Goal: Check status: Check status

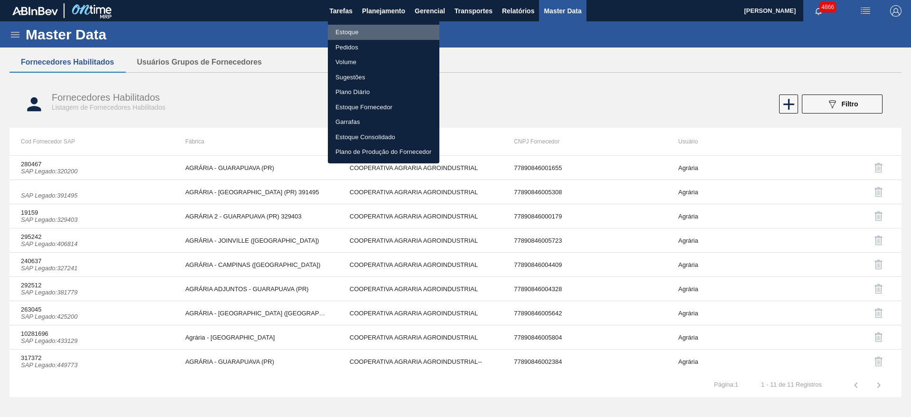
click at [356, 35] on li "Estoque" at bounding box center [384, 32] width 112 height 15
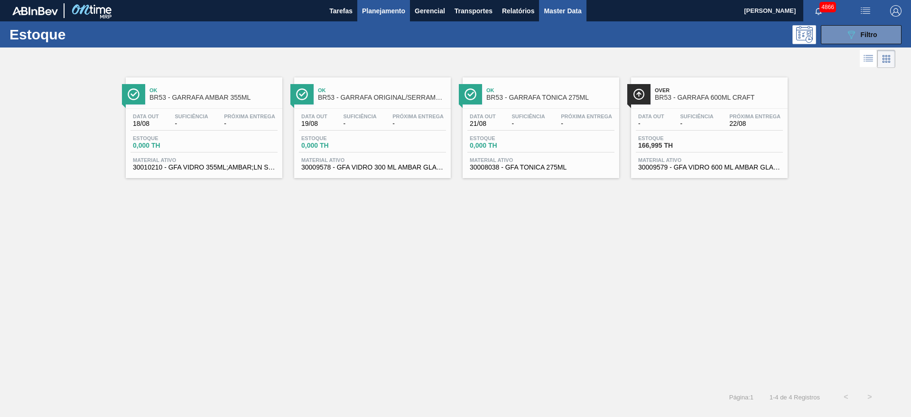
click at [575, 11] on span "Master Data" at bounding box center [562, 10] width 37 height 11
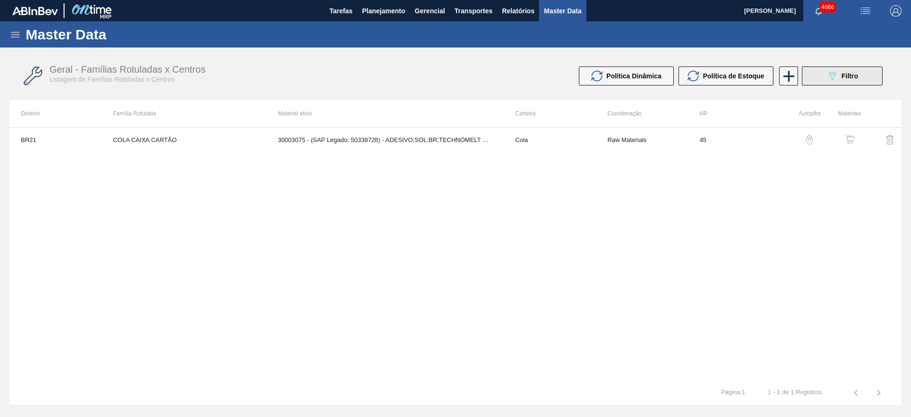
click at [810, 75] on button "089F7B8B-B2A5-4AFE-B5C0-19BA573D28AC Filtro" at bounding box center [842, 75] width 81 height 19
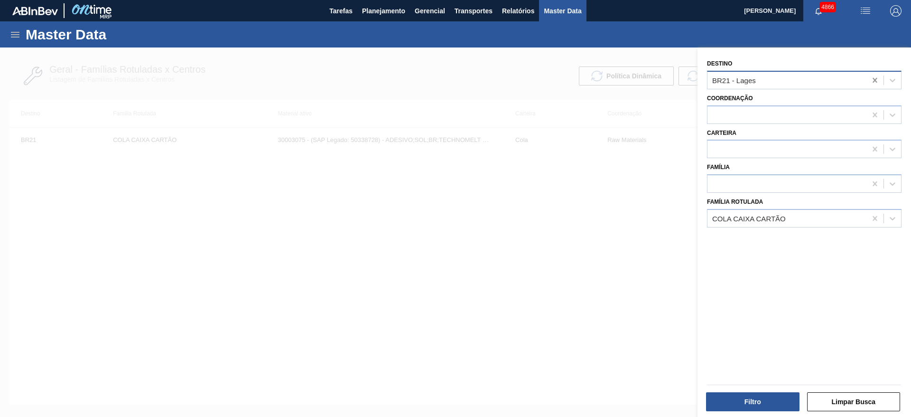
drag, startPoint x: 870, startPoint y: 81, endPoint x: 875, endPoint y: 79, distance: 5.3
click at [874, 79] on icon at bounding box center [874, 79] width 9 height 9
click at [877, 216] on icon at bounding box center [874, 218] width 9 height 9
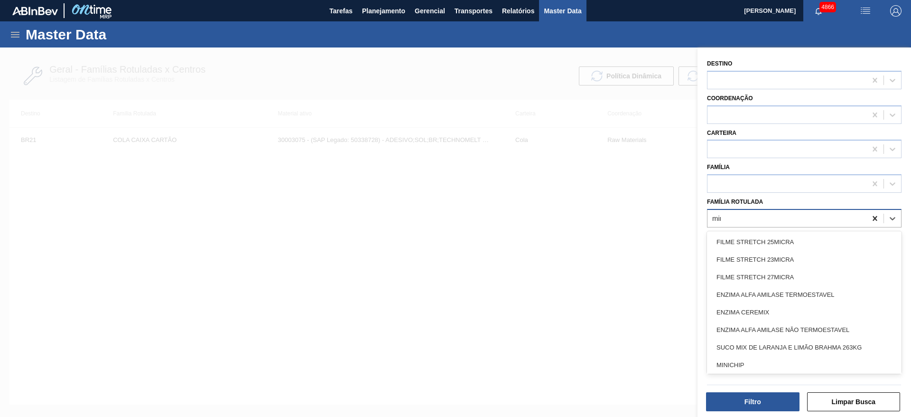
type Rotulada "mini"
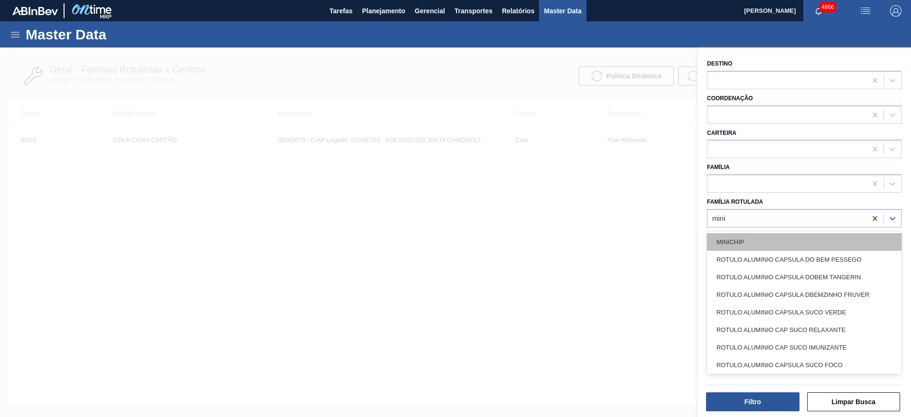
click at [855, 234] on div "MINICHIP" at bounding box center [804, 242] width 195 height 18
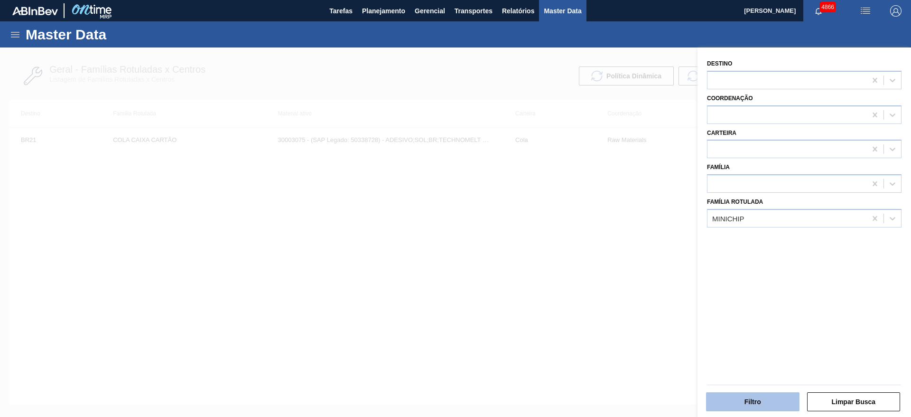
click at [775, 406] on button "Filtro" at bounding box center [752, 401] width 93 height 19
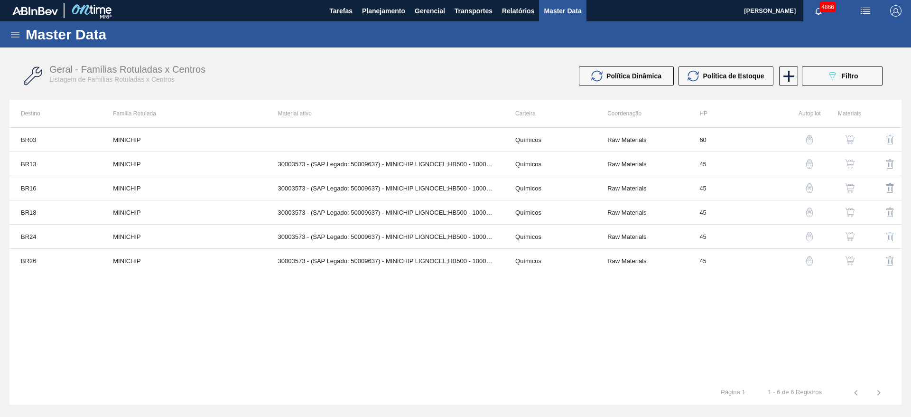
click at [852, 138] on img "button" at bounding box center [849, 139] width 9 height 9
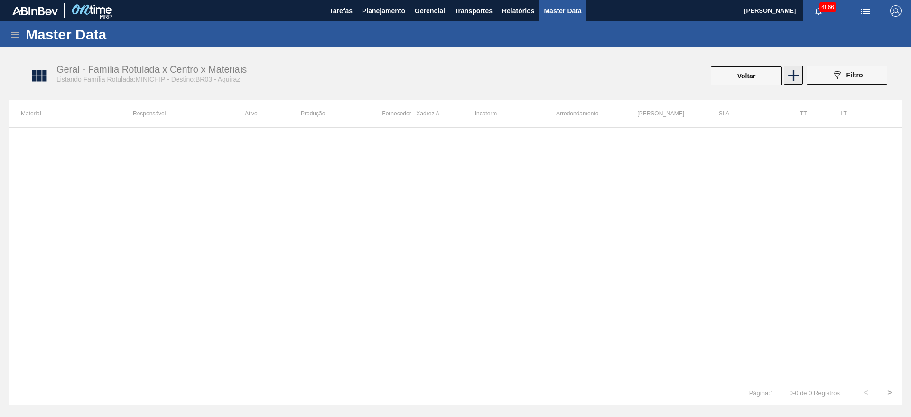
click at [793, 80] on icon at bounding box center [793, 75] width 19 height 19
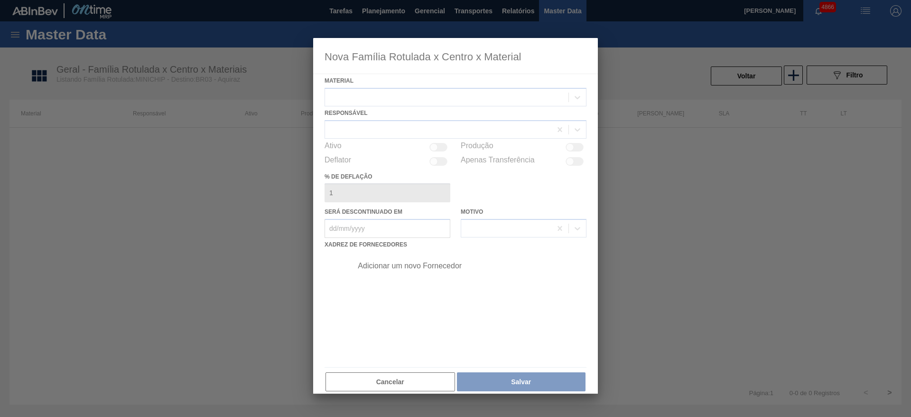
click at [467, 99] on div at bounding box center [455, 215] width 285 height 355
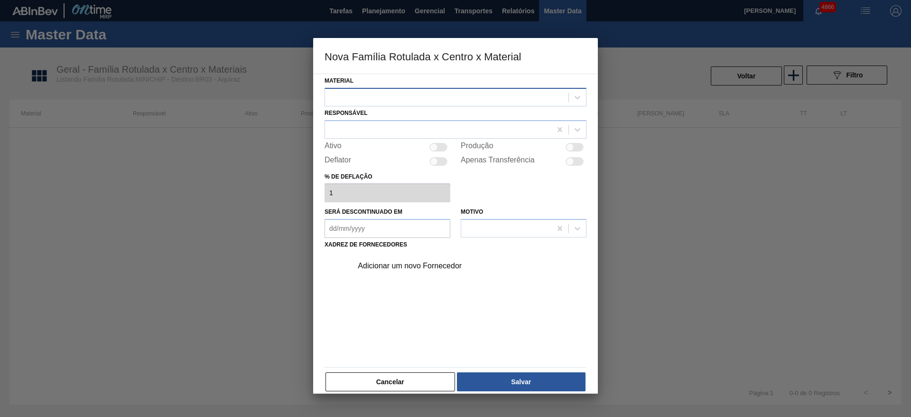
click at [515, 93] on div at bounding box center [446, 97] width 243 height 14
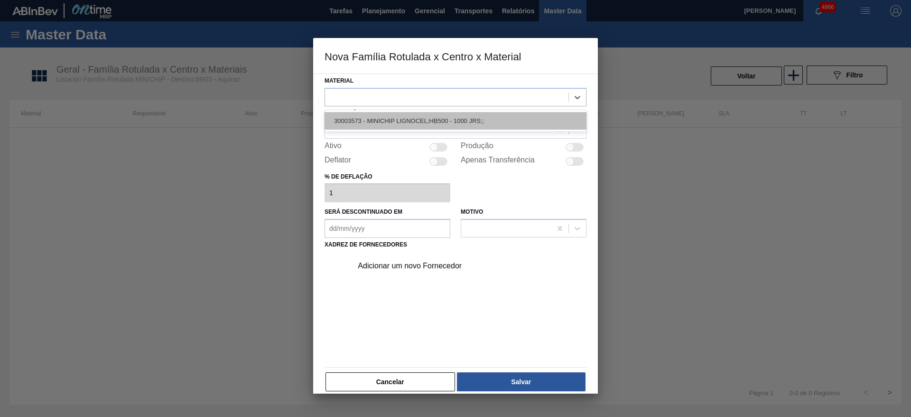
click at [514, 121] on div "30003573 - MINICHIP LIGNOCEL;HB500 - 1000 JRS;;" at bounding box center [456, 121] width 262 height 18
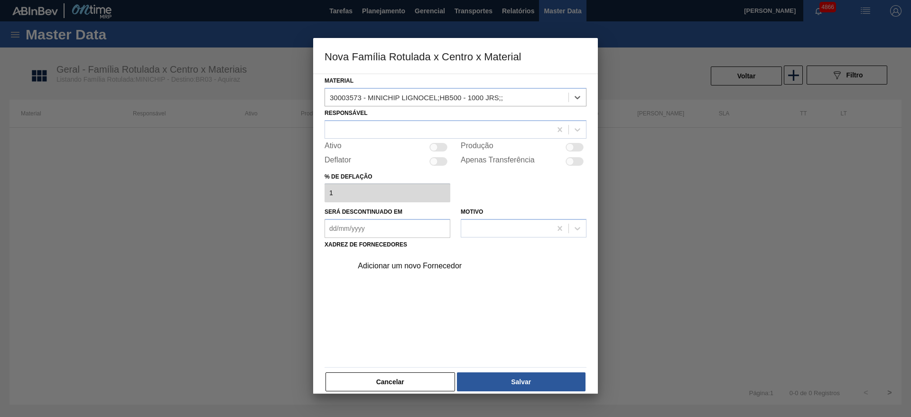
click at [441, 277] on div "Adicionar um novo Fornecedor" at bounding box center [467, 266] width 240 height 24
click at [441, 263] on div "Adicionar um novo Fornecedor" at bounding box center [451, 265] width 186 height 9
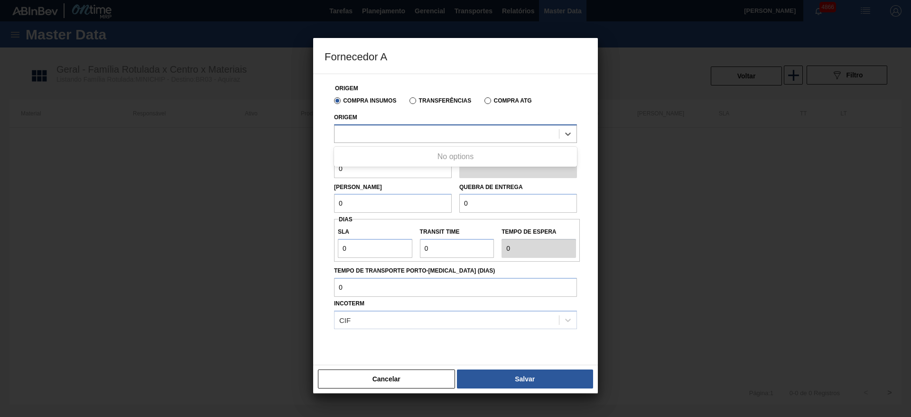
click at [442, 127] on div at bounding box center [447, 134] width 224 height 14
click at [443, 153] on div "No options" at bounding box center [455, 157] width 243 height 16
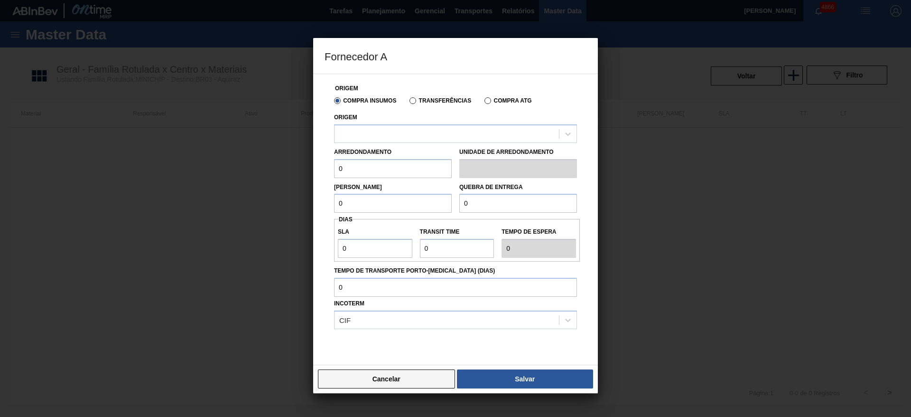
click at [412, 383] on button "Cancelar" at bounding box center [386, 378] width 137 height 19
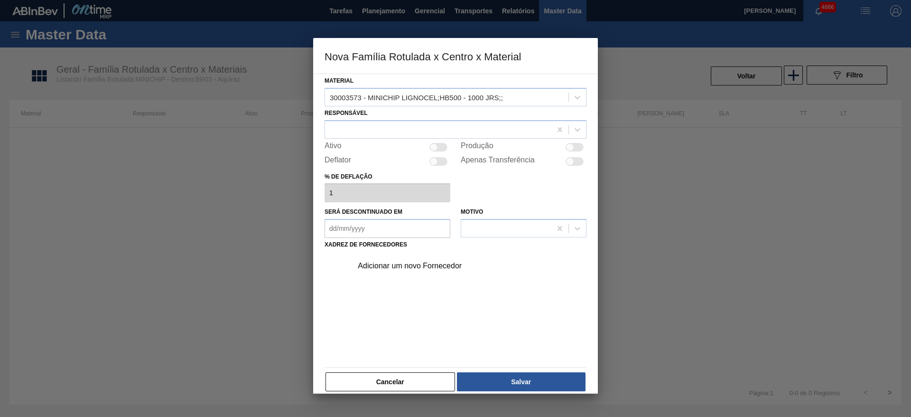
click at [412, 383] on button "Cancelar" at bounding box center [391, 381] width 130 height 19
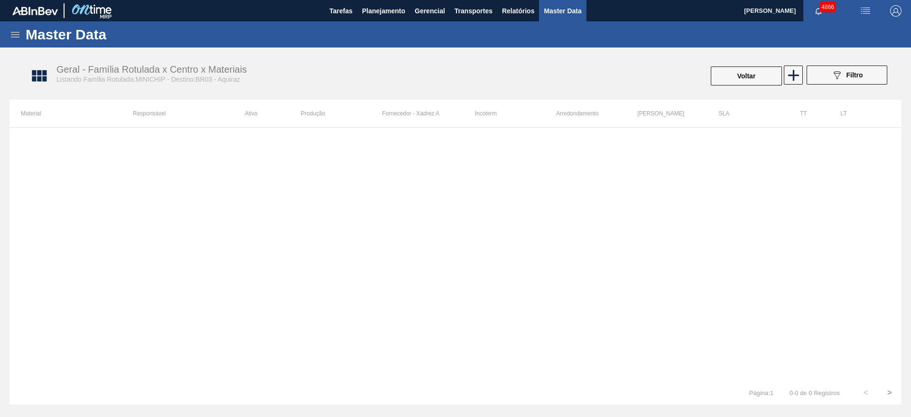
click at [279, 75] on div "Geral - Família Rotulada x Centro x Materiais Listando Família Rotulada:MINICHI…" at bounding box center [266, 73] width 421 height 19
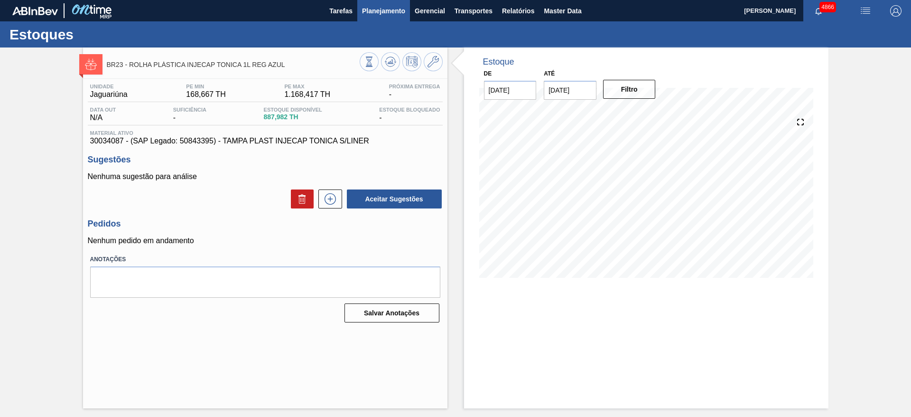
click at [378, 13] on span "Planejamento" at bounding box center [383, 10] width 43 height 11
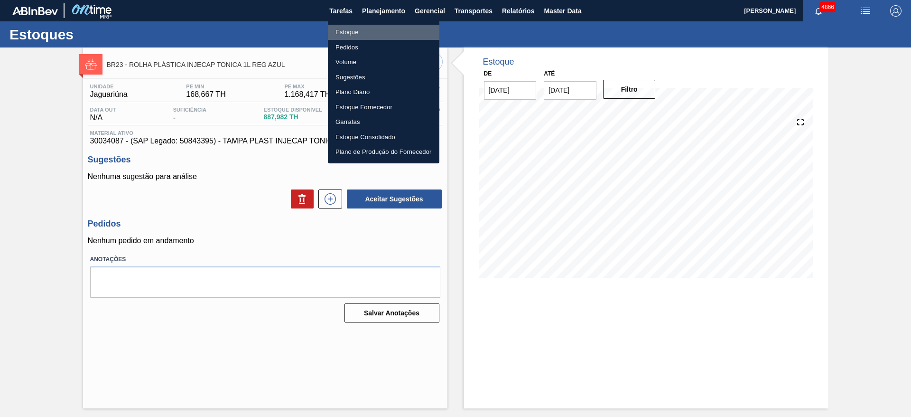
click at [373, 31] on li "Estoque" at bounding box center [384, 32] width 112 height 15
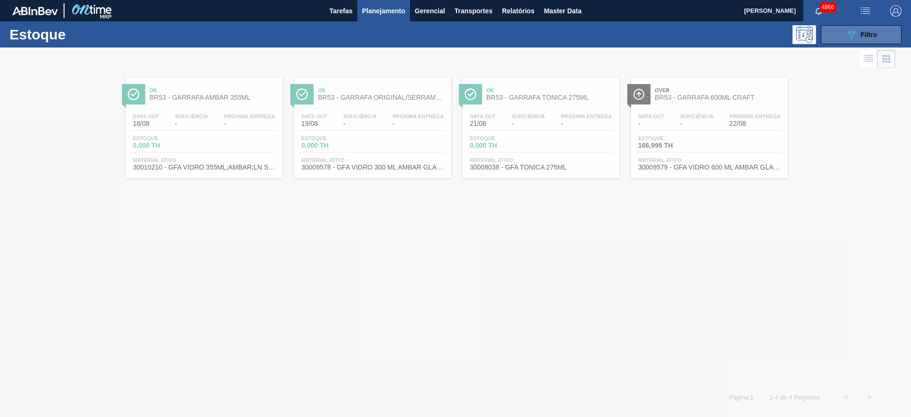
click at [840, 37] on button "089F7B8B-B2A5-4AFE-B5C0-19BA573D28AC Filtro" at bounding box center [861, 34] width 81 height 19
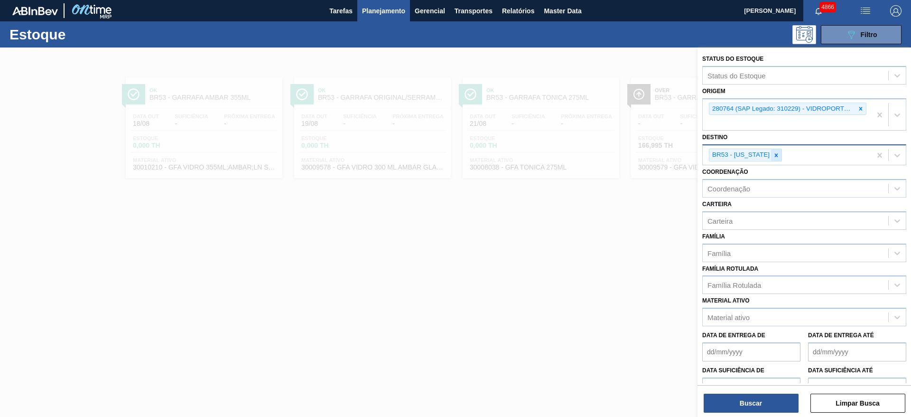
click at [771, 159] on div at bounding box center [776, 155] width 10 height 12
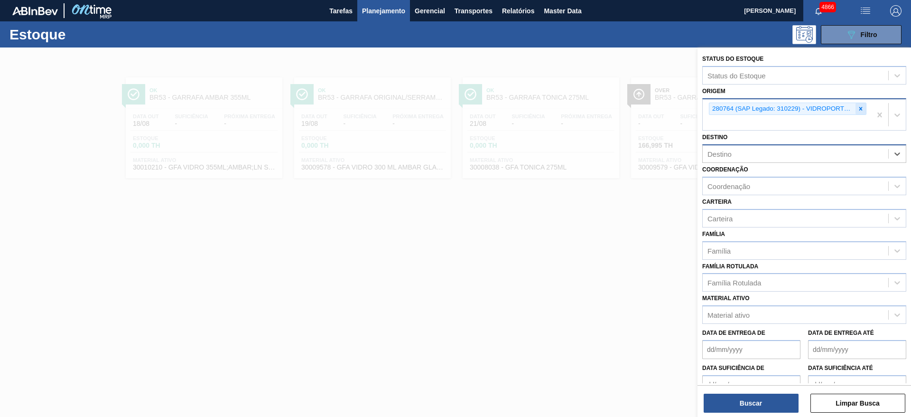
click at [860, 107] on icon at bounding box center [861, 108] width 7 height 7
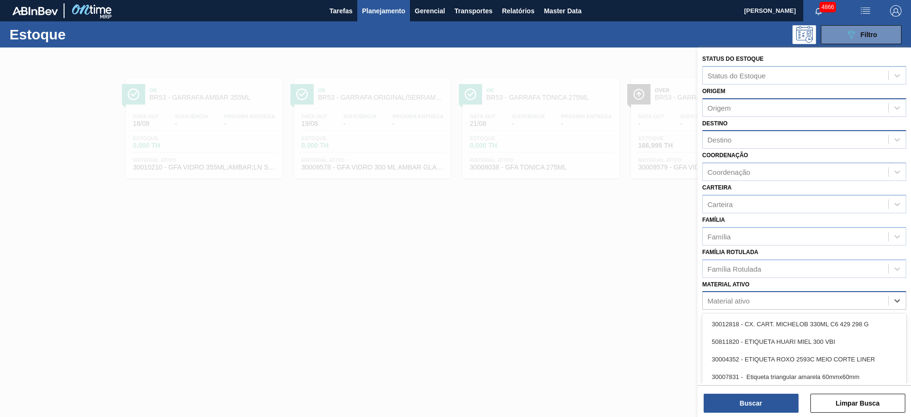
click at [745, 301] on div "Material ativo" at bounding box center [729, 301] width 42 height 8
type ativo "clore"
click at [754, 266] on div "Família Rotulada" at bounding box center [735, 268] width 54 height 8
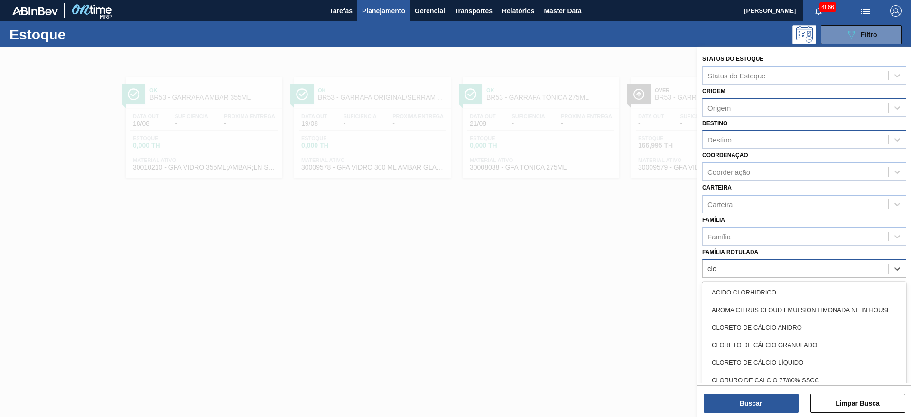
type Rotulada "clore"
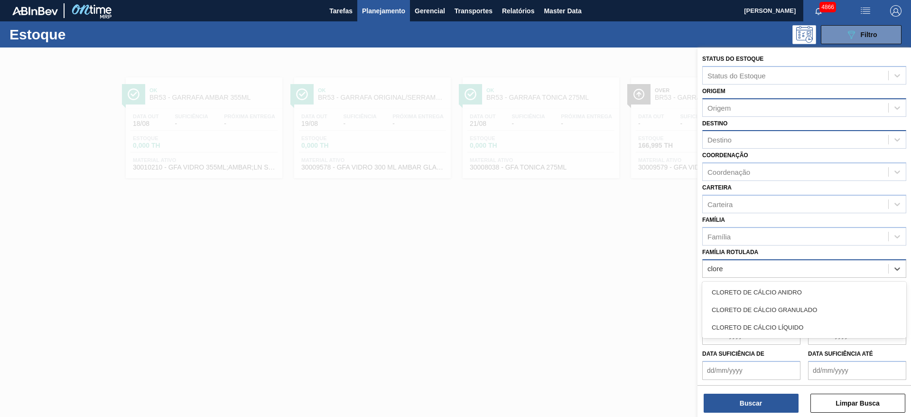
click at [780, 328] on div "CLORETO DE CÁLCIO LÍQUIDO" at bounding box center [804, 327] width 204 height 18
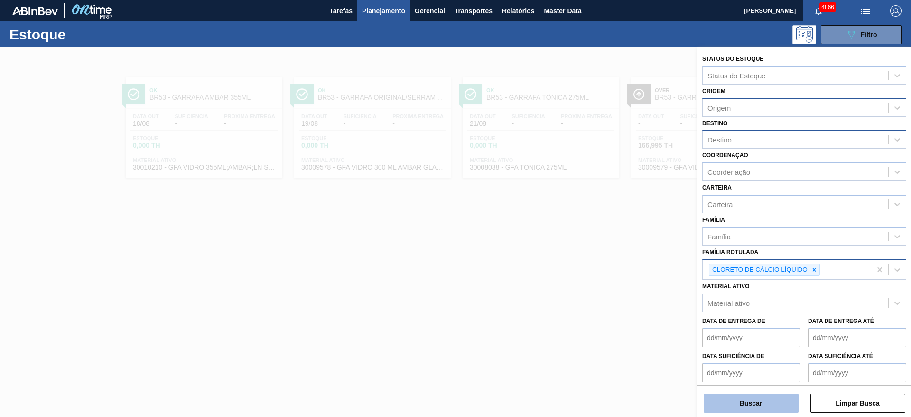
click at [766, 404] on button "Buscar" at bounding box center [751, 402] width 95 height 19
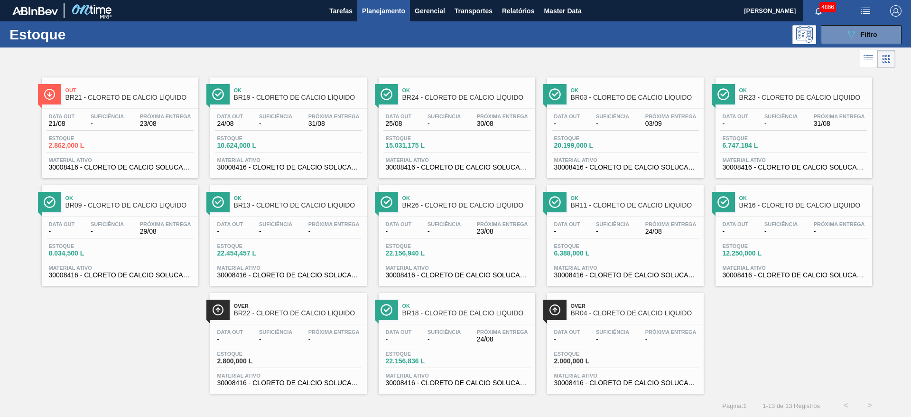
click at [244, 157] on span "Material ativo" at bounding box center [288, 160] width 142 height 6
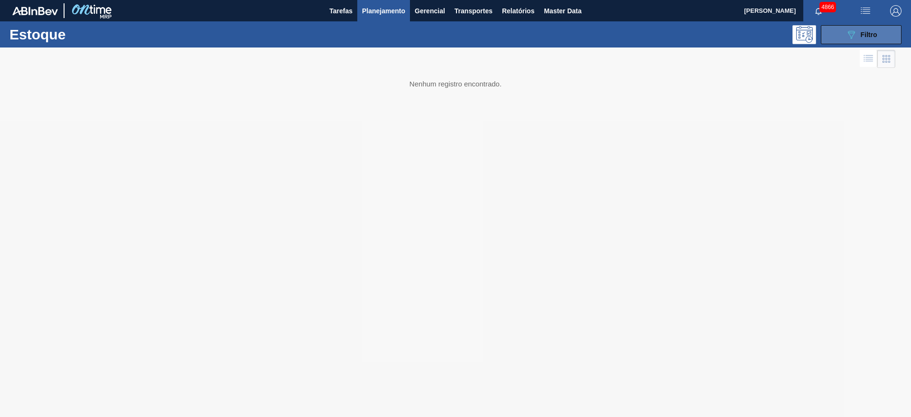
click at [856, 34] on div "089F7B8B-B2A5-4AFE-B5C0-19BA573D28AC Filtro" at bounding box center [862, 34] width 32 height 11
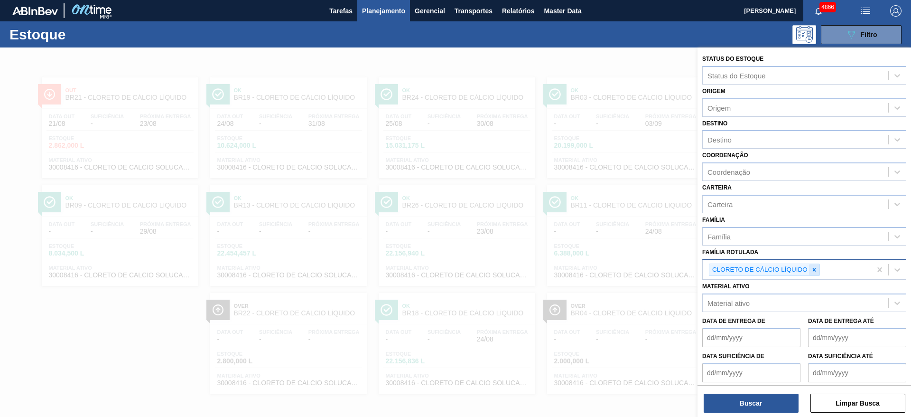
click at [814, 270] on icon at bounding box center [814, 269] width 3 height 3
click at [779, 300] on div "Material ativo" at bounding box center [796, 301] width 186 height 14
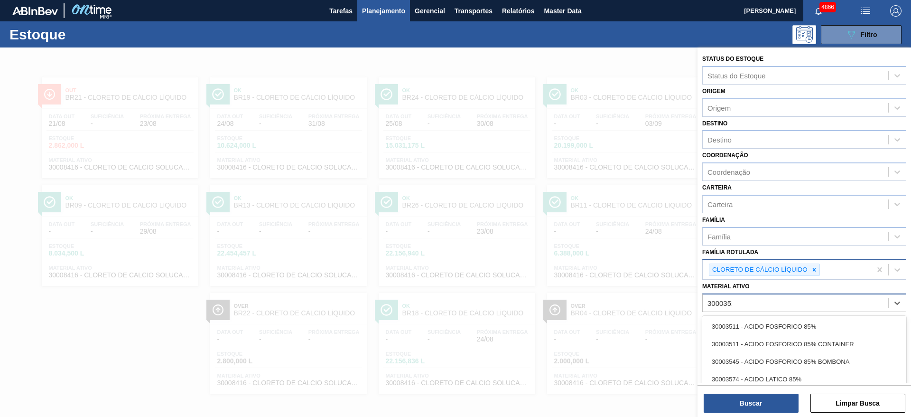
type ativo "30003511"
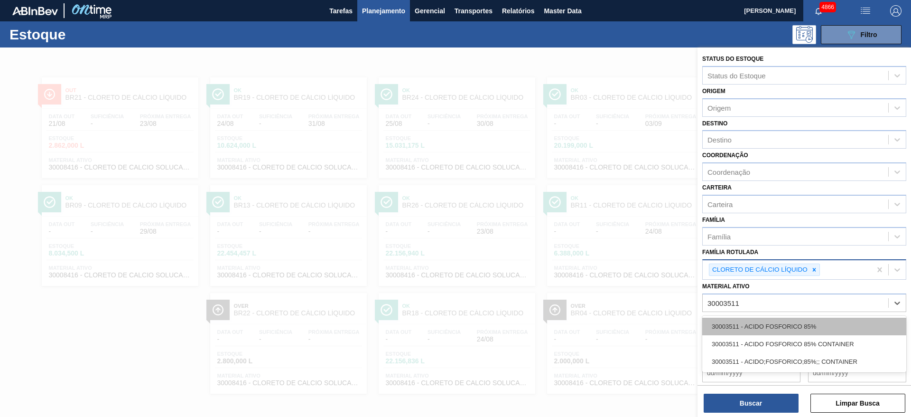
click at [790, 328] on div "30003511 - ACIDO FOSFORICO 85%" at bounding box center [804, 326] width 204 height 18
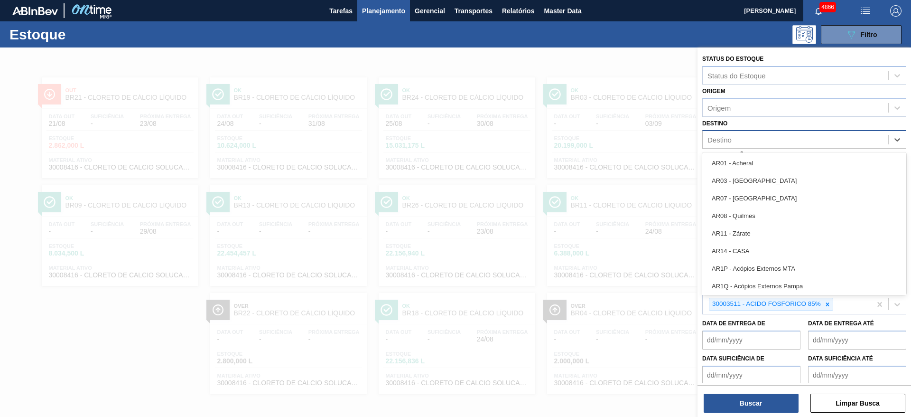
click at [775, 147] on div "Destino" at bounding box center [804, 139] width 204 height 19
type input "rio"
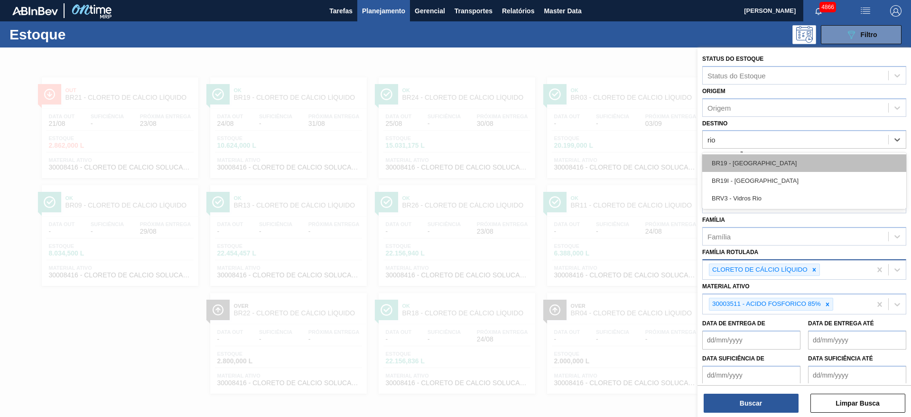
click at [770, 160] on div "BR19 - Nova Rio" at bounding box center [804, 163] width 204 height 18
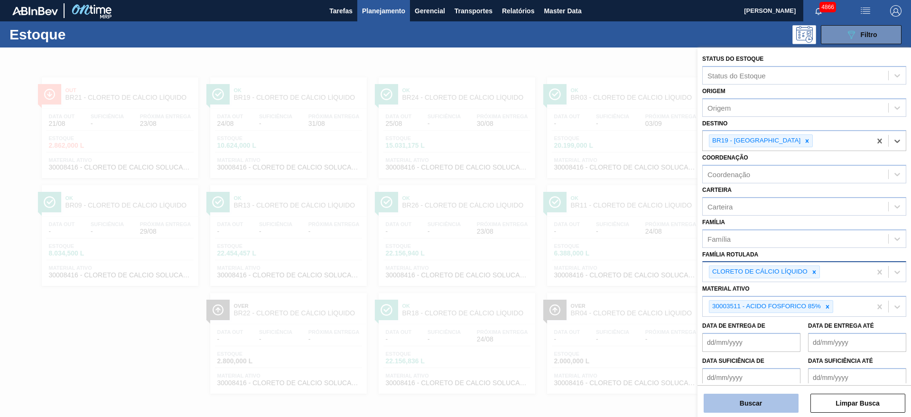
click at [754, 409] on button "Buscar" at bounding box center [751, 402] width 95 height 19
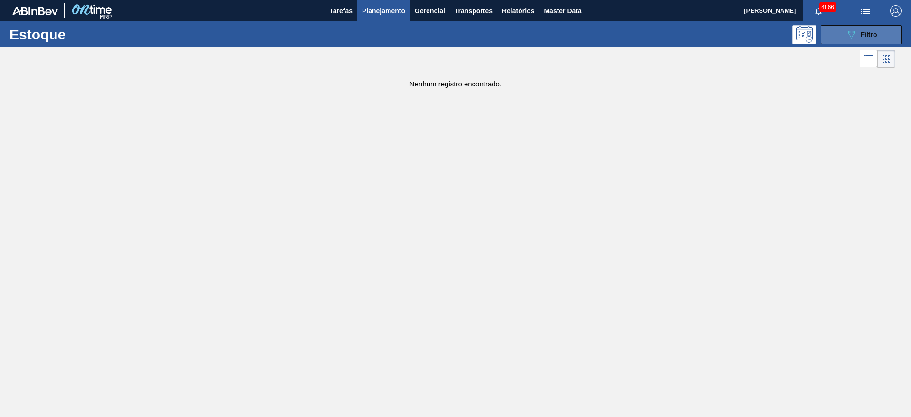
click at [873, 39] on div "089F7B8B-B2A5-4AFE-B5C0-19BA573D28AC Filtro" at bounding box center [862, 34] width 32 height 11
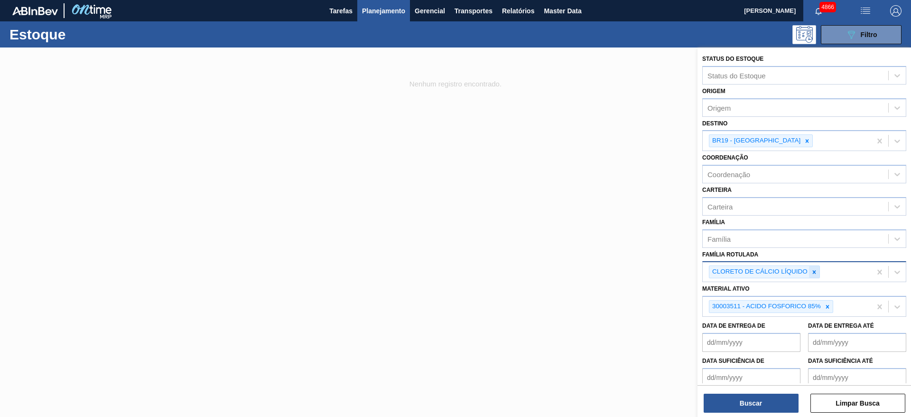
click at [813, 266] on div at bounding box center [814, 272] width 10 height 12
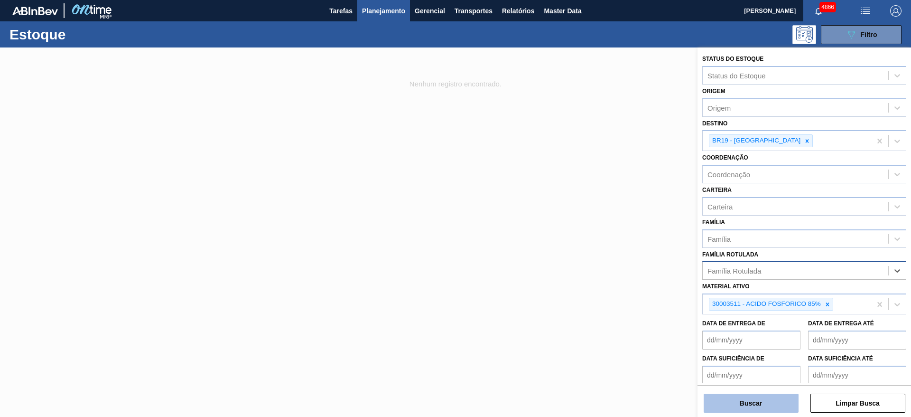
click at [747, 404] on button "Buscar" at bounding box center [751, 402] width 95 height 19
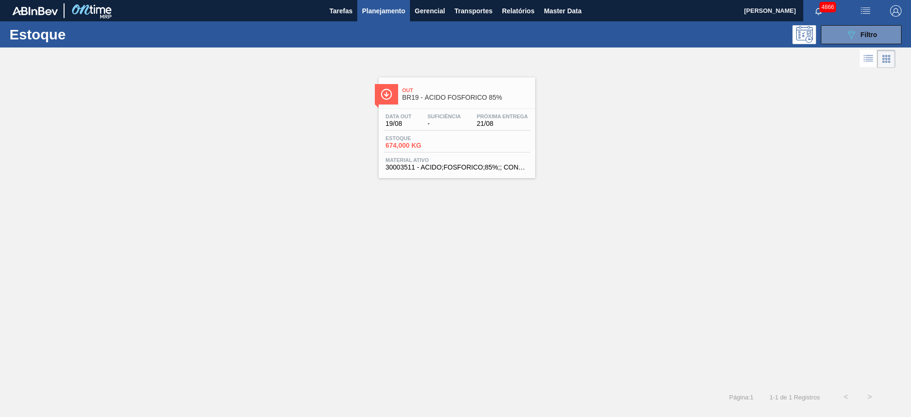
click at [510, 159] on span "Material ativo" at bounding box center [457, 160] width 142 height 6
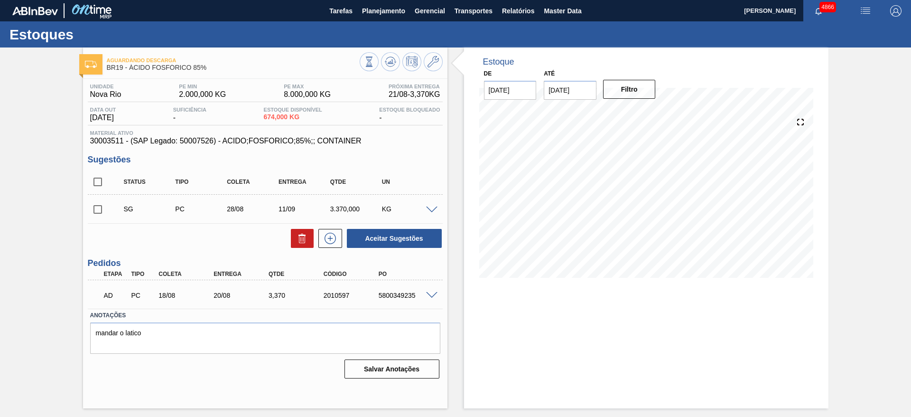
click at [434, 207] on span at bounding box center [431, 209] width 11 height 7
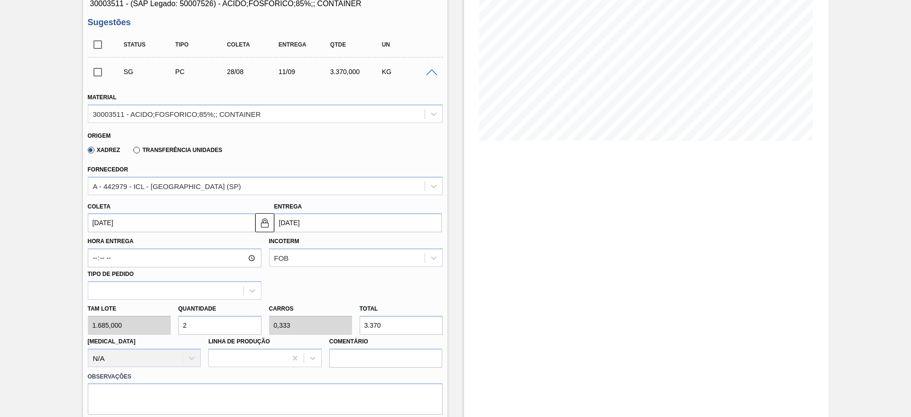
scroll to position [142, 0]
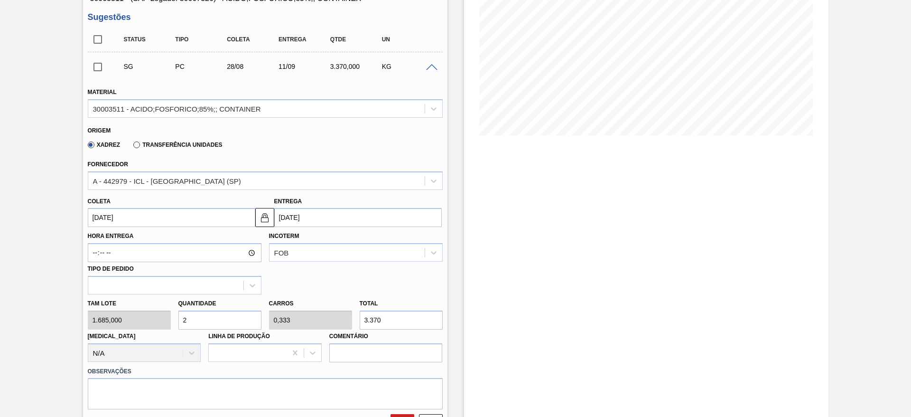
click at [135, 222] on input "28/08/2025" at bounding box center [172, 217] width 168 height 19
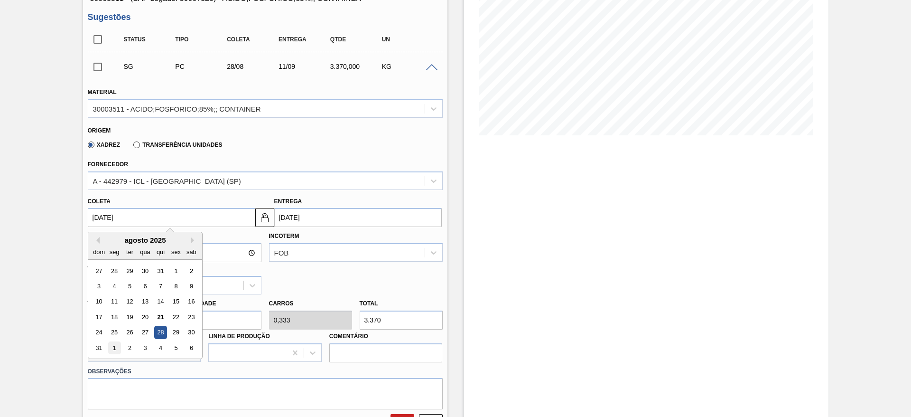
click at [114, 347] on div "1" at bounding box center [114, 347] width 13 height 13
type input "01/09/2025"
type input "15/09/2025"
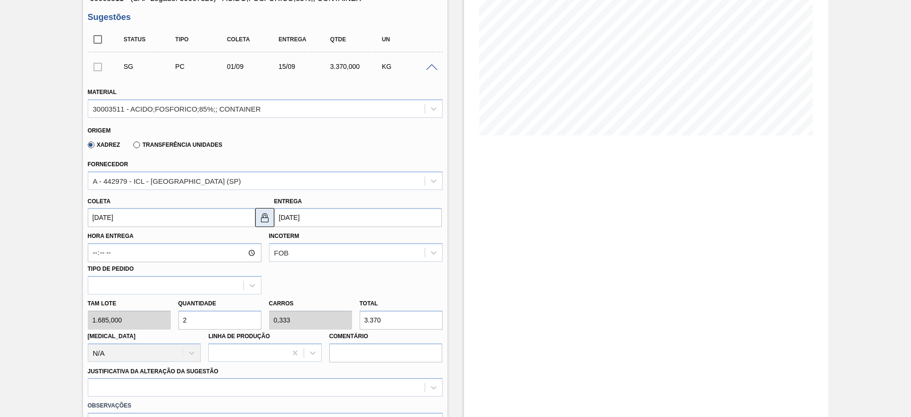
click at [264, 216] on img at bounding box center [264, 217] width 11 height 11
click at [317, 212] on input "15/09/2025" at bounding box center [358, 217] width 168 height 19
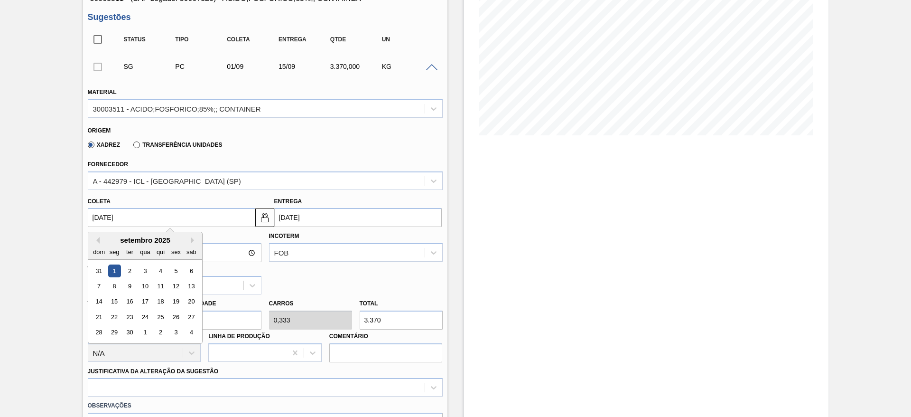
click at [175, 215] on input "01/09/2025" at bounding box center [172, 217] width 168 height 19
click at [99, 238] on button "Previous Month" at bounding box center [96, 240] width 7 height 7
click at [116, 329] on div "25" at bounding box center [114, 332] width 13 height 13
type input "25/08/2025"
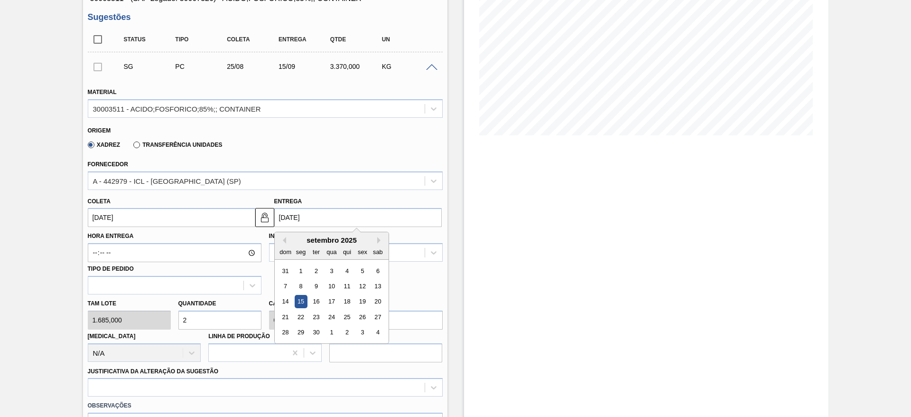
click at [287, 215] on input "15/09/2025" at bounding box center [358, 217] width 168 height 19
click at [285, 243] on button "Previous Month" at bounding box center [283, 240] width 7 height 7
click at [358, 332] on div "29" at bounding box center [362, 332] width 13 height 13
type input "29/08/2025"
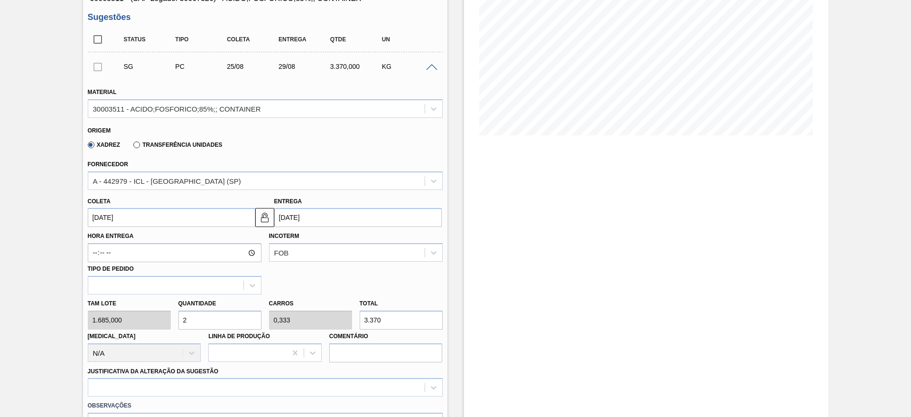
drag, startPoint x: 209, startPoint y: 317, endPoint x: 175, endPoint y: 326, distance: 35.2
click at [175, 326] on div "Quantidade 2" at bounding box center [220, 313] width 91 height 33
click at [347, 327] on div "Tam lote 1.685,000 Quantidade 2 Carros 0,333 Total 3.370 Doca N/A Linha de Prod…" at bounding box center [265, 328] width 363 height 68
type input "0,001"
type input "0"
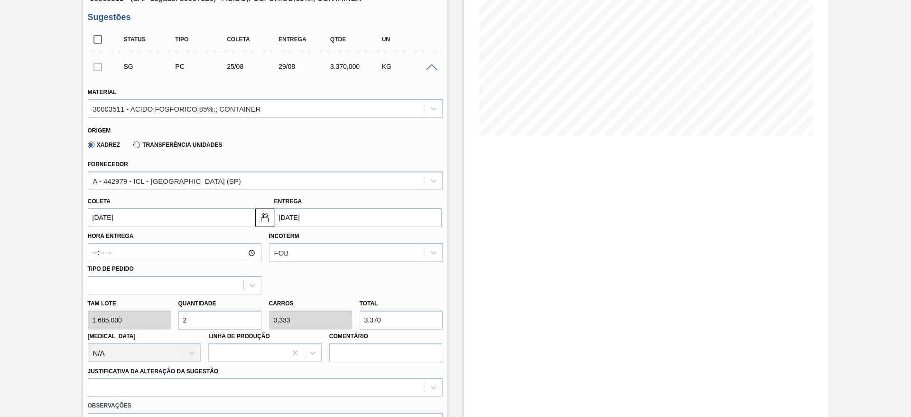
type input "2"
type input "0,012"
type input "0,002"
type input "20"
type input "0,119"
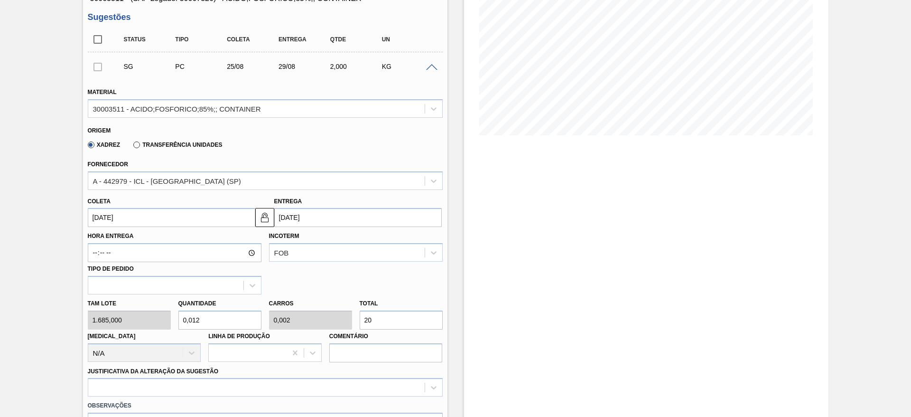
type input "0,02"
type input "200"
type input "1,187"
type input "0,198"
type input "2.000"
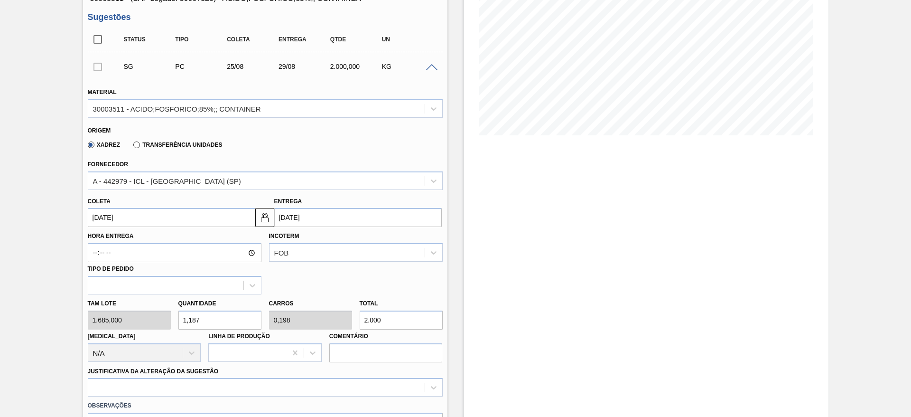
type input "11,869"
type input "1,978"
type input "20.000"
type input "1,187"
type input "0,198"
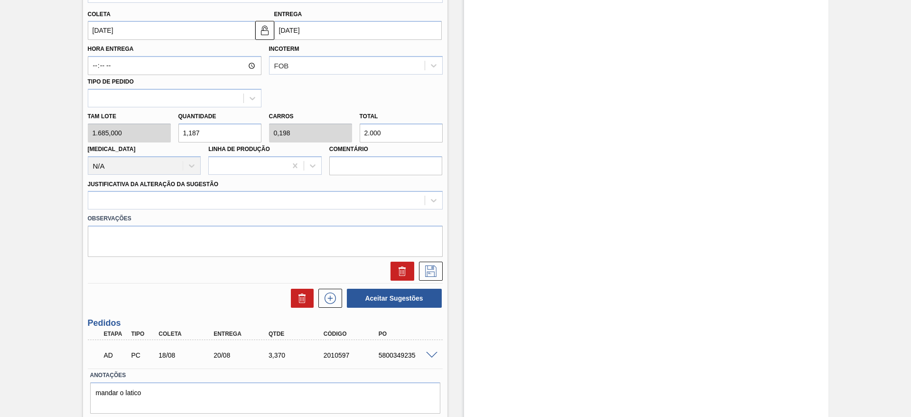
scroll to position [356, 0]
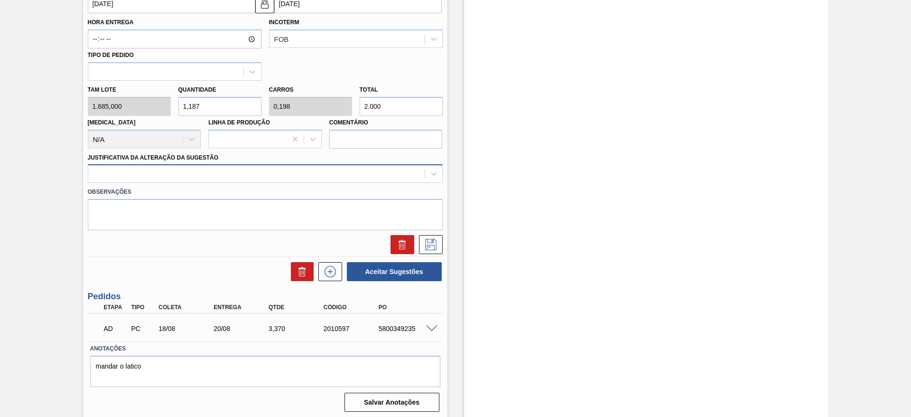
type input "2.000"
click at [275, 166] on div at bounding box center [265, 173] width 355 height 19
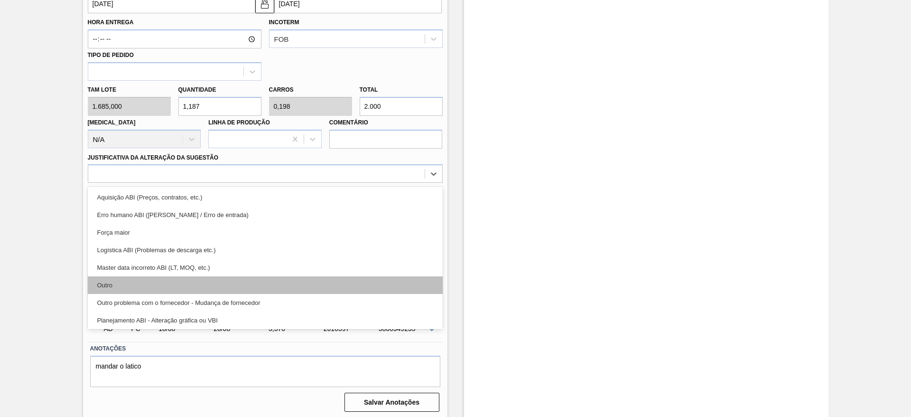
click at [241, 280] on div "Outro" at bounding box center [265, 285] width 355 height 18
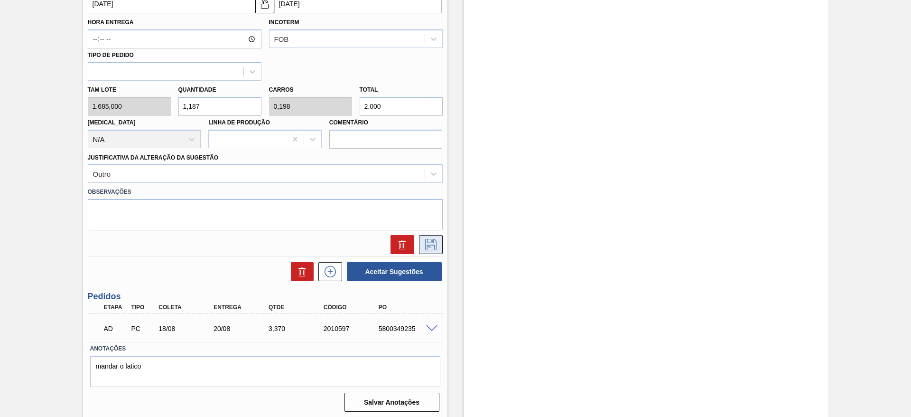
click at [434, 239] on icon at bounding box center [430, 244] width 15 height 11
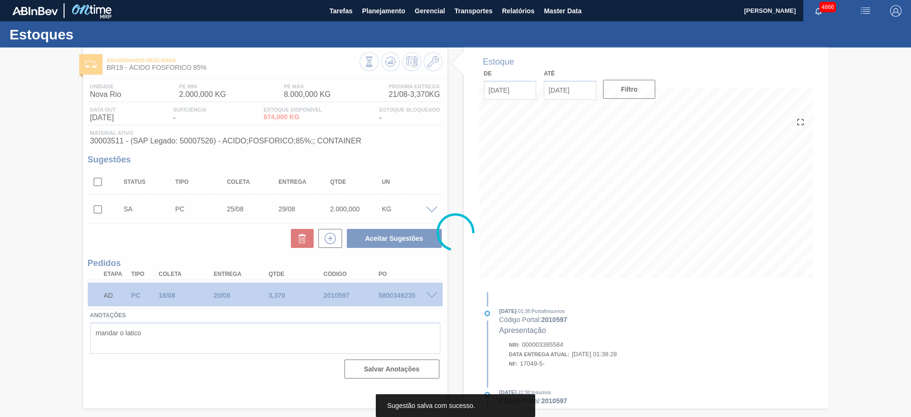
scroll to position [0, 0]
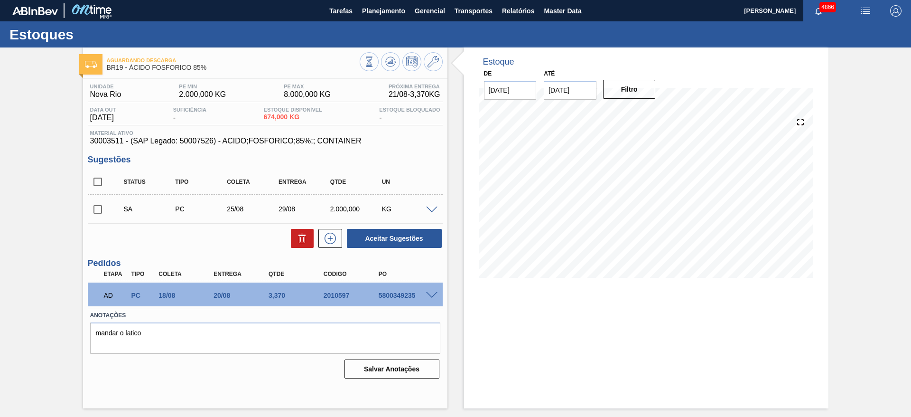
click at [432, 210] on span at bounding box center [431, 209] width 11 height 7
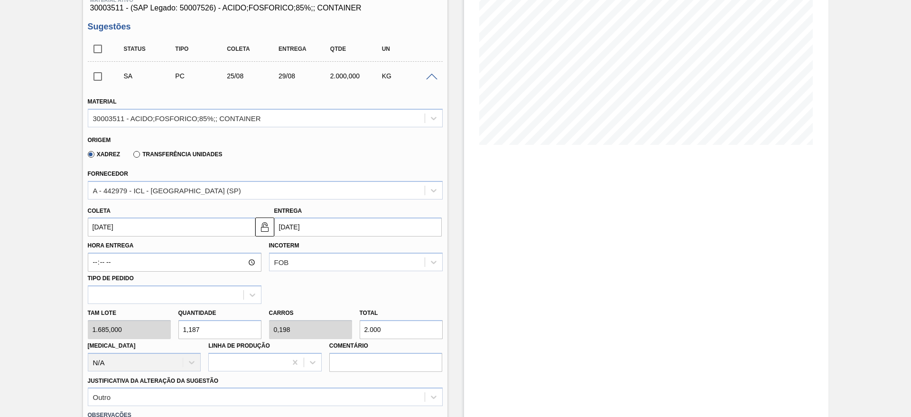
scroll to position [142, 0]
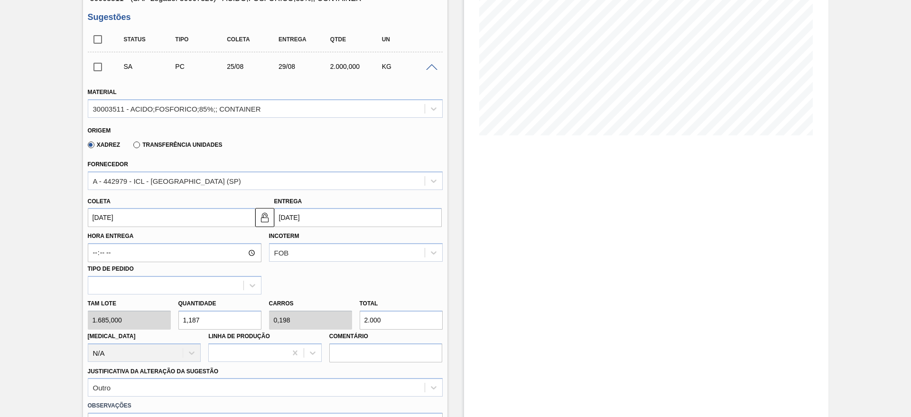
drag, startPoint x: 367, startPoint y: 317, endPoint x: 362, endPoint y: 319, distance: 5.6
click at [362, 319] on input "2.000" at bounding box center [401, 319] width 83 height 19
type input "1,78"
type input "0,297"
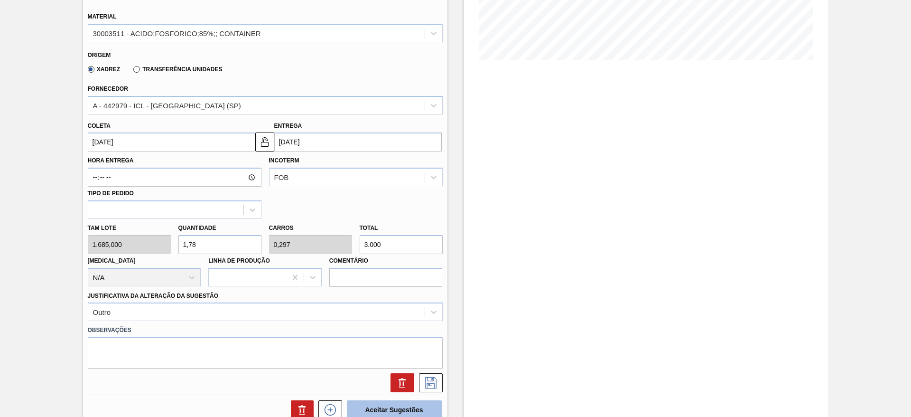
scroll to position [285, 0]
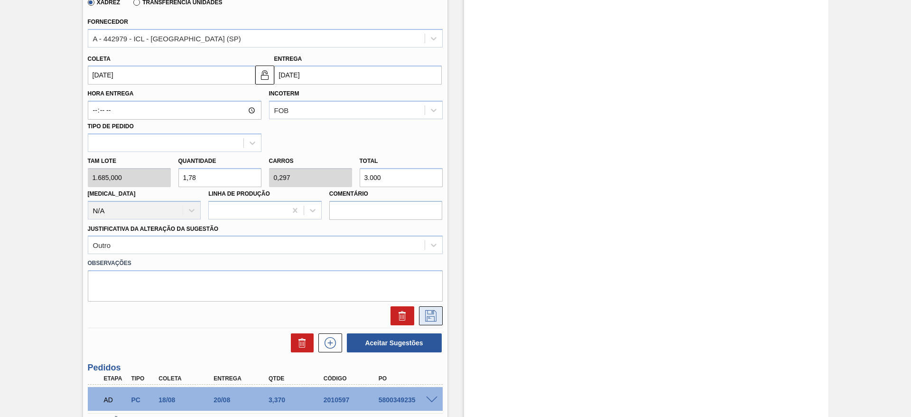
type input "3.000"
click at [430, 318] on icon at bounding box center [430, 315] width 15 height 11
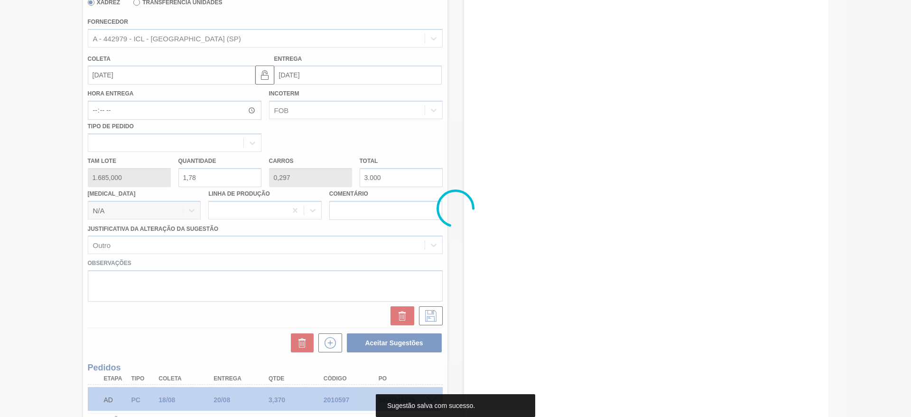
scroll to position [0, 0]
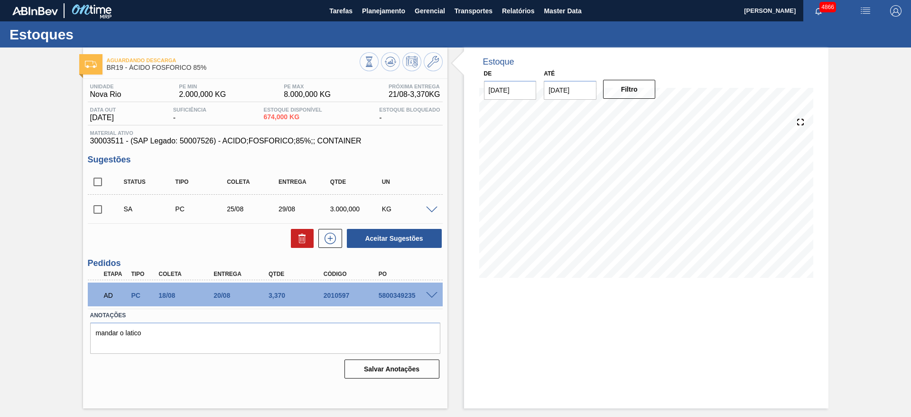
click at [96, 214] on input "checkbox" at bounding box center [98, 209] width 20 height 20
click at [376, 235] on button "Aceitar Sugestões" at bounding box center [394, 238] width 95 height 19
checkbox input "false"
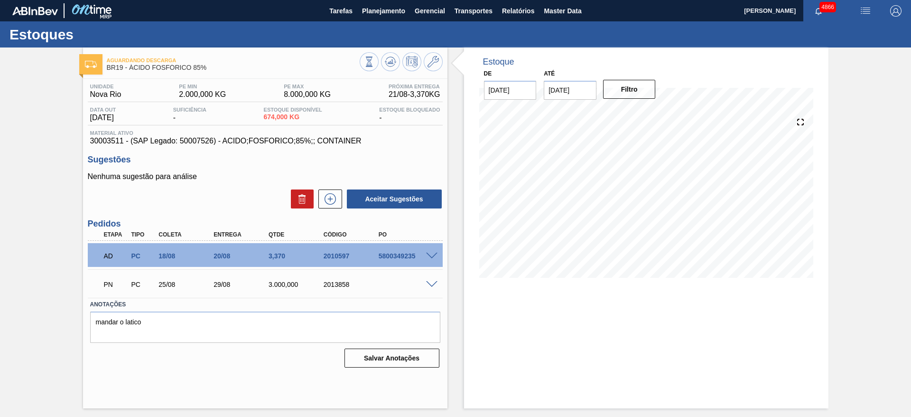
click at [431, 253] on span at bounding box center [431, 255] width 11 height 7
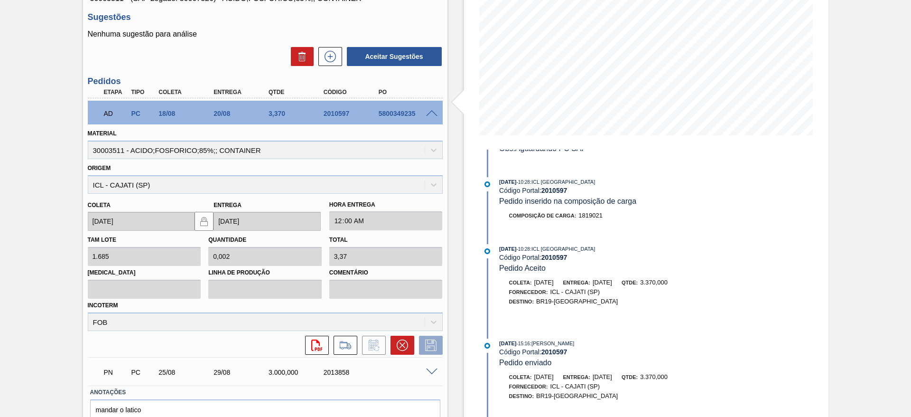
scroll to position [189, 0]
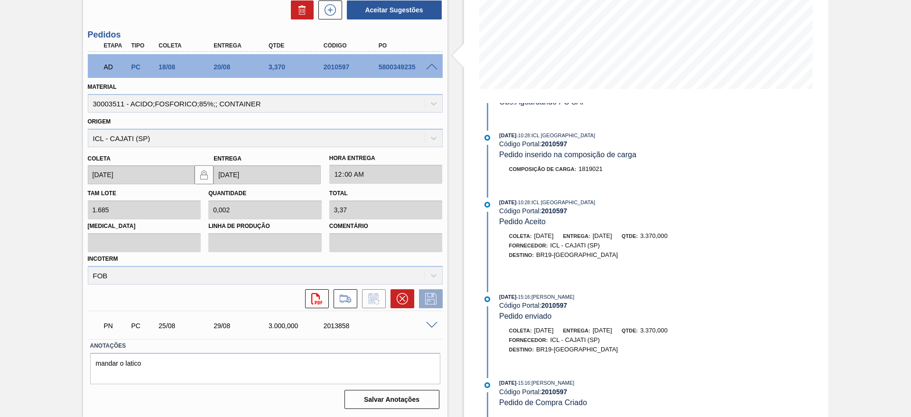
click at [428, 324] on span at bounding box center [431, 325] width 11 height 7
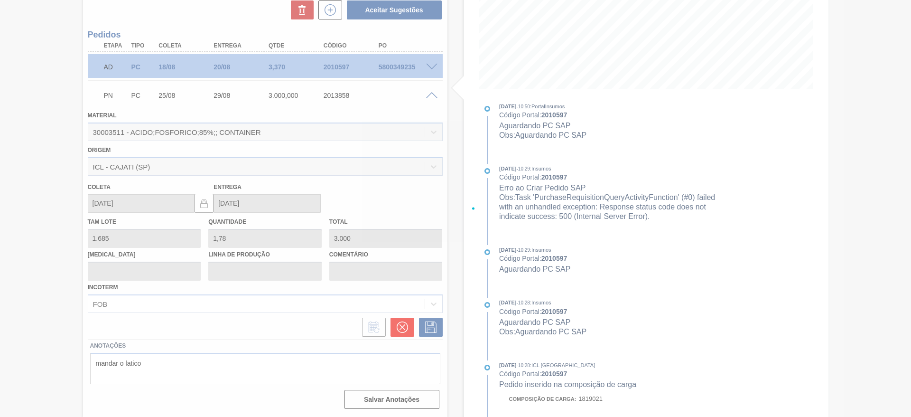
scroll to position [0, 0]
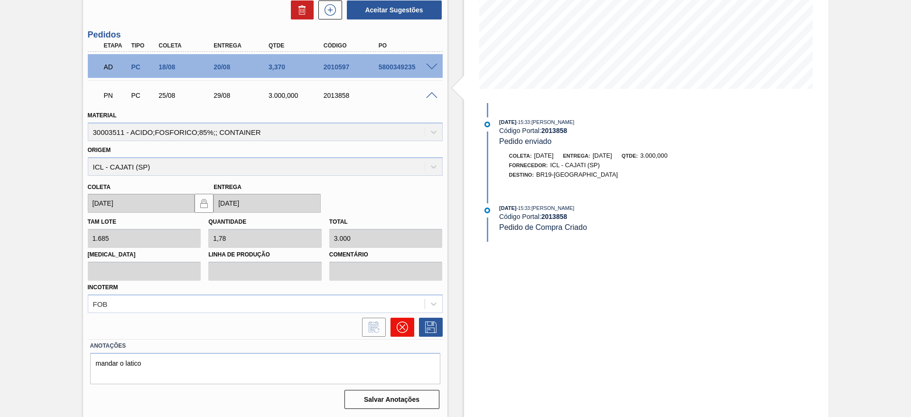
click at [393, 327] on button at bounding box center [403, 326] width 24 height 19
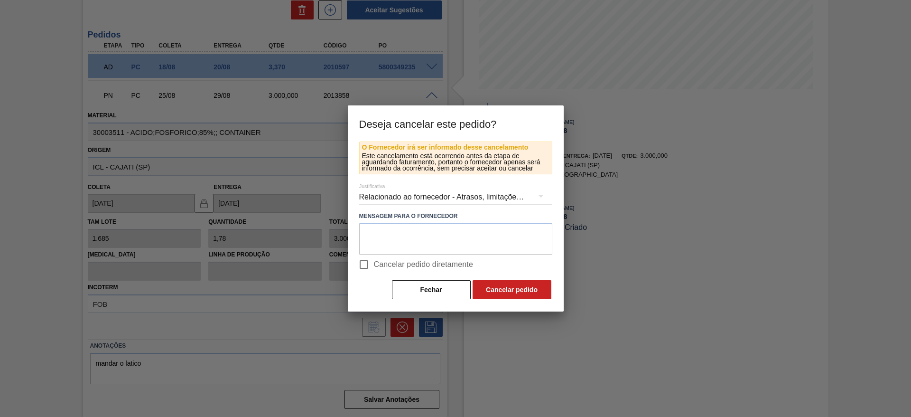
click at [397, 194] on div "Relacionado ao fornecedor - Atrasos, limitações de capacidade, etc." at bounding box center [455, 197] width 193 height 27
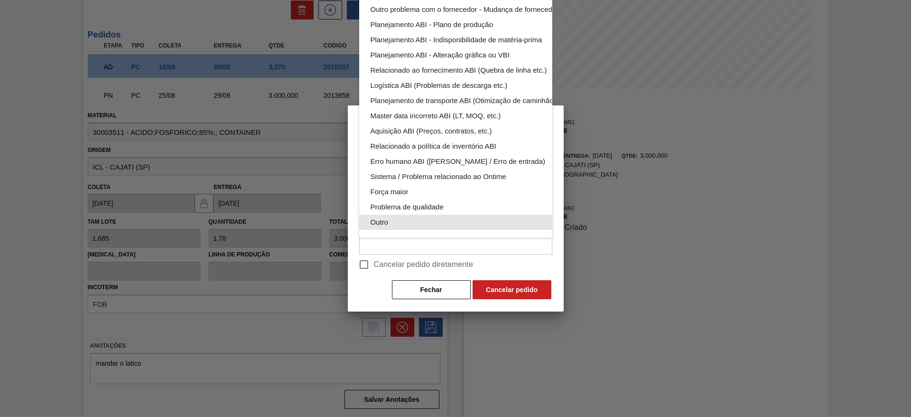
click at [419, 215] on div "Outro" at bounding box center [478, 222] width 215 height 15
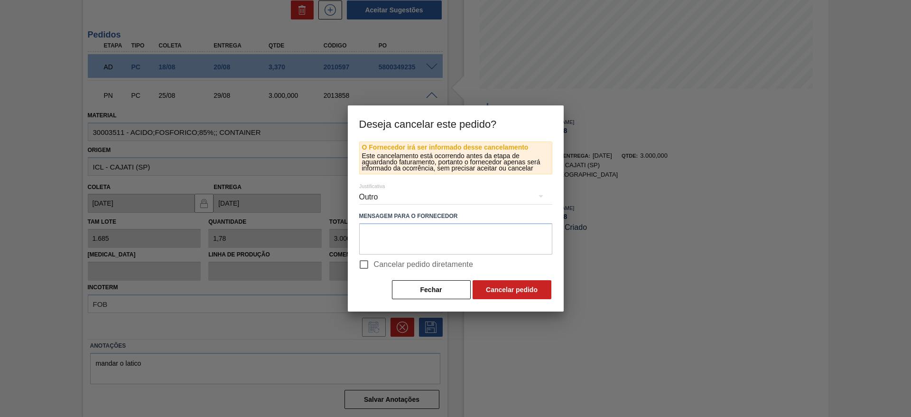
click at [365, 264] on input "Cancelar pedido diretamente" at bounding box center [364, 264] width 20 height 20
checkbox input "true"
click at [505, 292] on button "Cancelar pedido" at bounding box center [512, 289] width 79 height 19
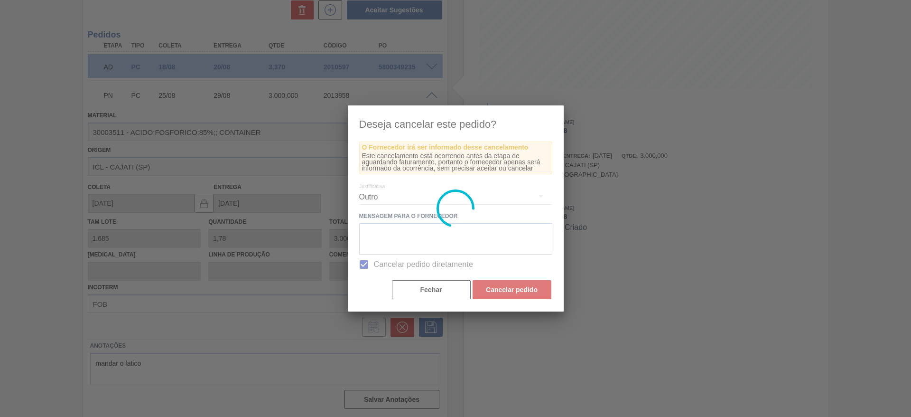
scroll to position [0, 0]
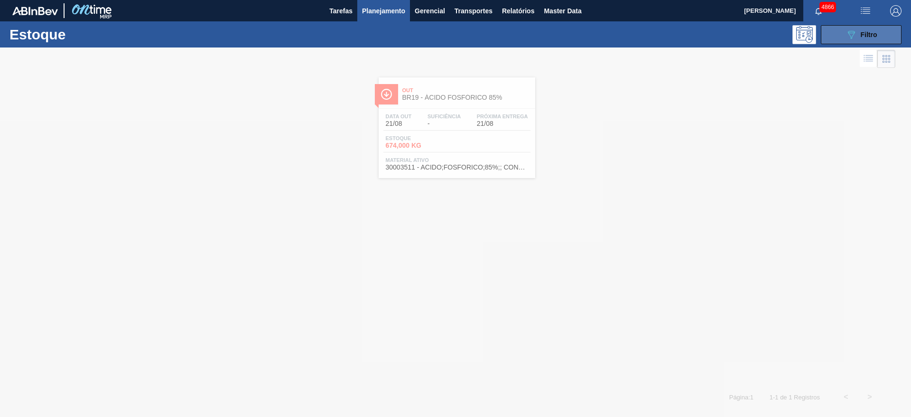
click at [885, 31] on button "089F7B8B-B2A5-4AFE-B5C0-19BA573D28AC Filtro" at bounding box center [861, 34] width 81 height 19
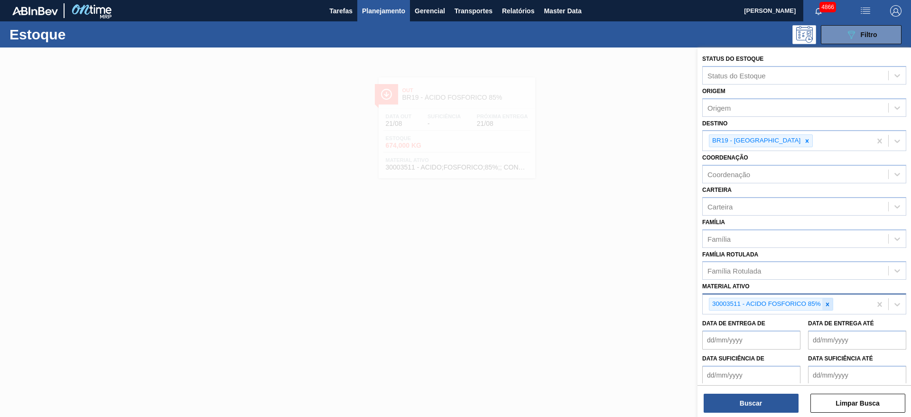
click at [829, 307] on icon at bounding box center [827, 304] width 7 height 7
click at [831, 306] on div at bounding box center [827, 304] width 10 height 12
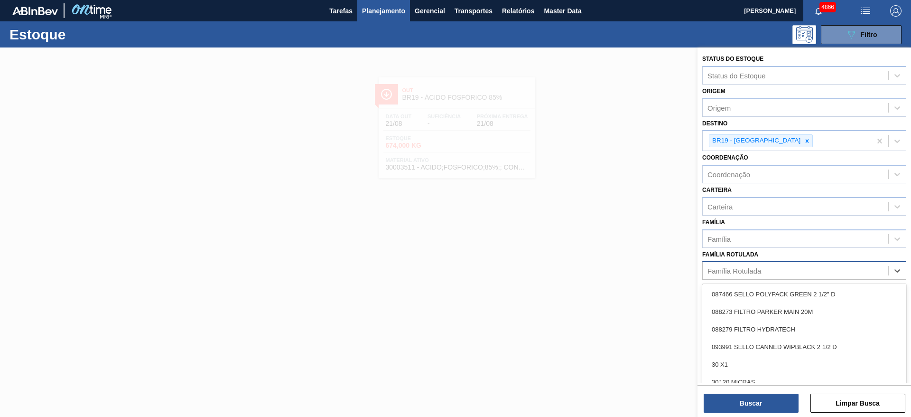
click at [807, 269] on div "Família Rotulada" at bounding box center [796, 271] width 186 height 14
type Rotulada "clore"
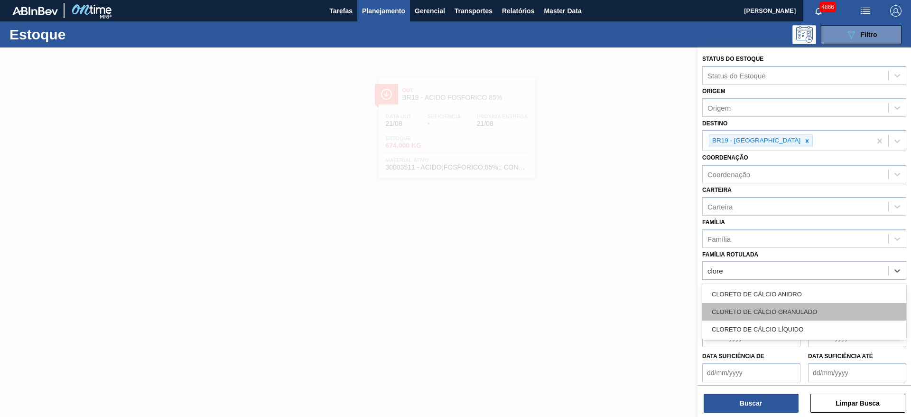
click at [810, 313] on div "CLORETO DE CÁLCIO GRANULADO" at bounding box center [804, 312] width 204 height 18
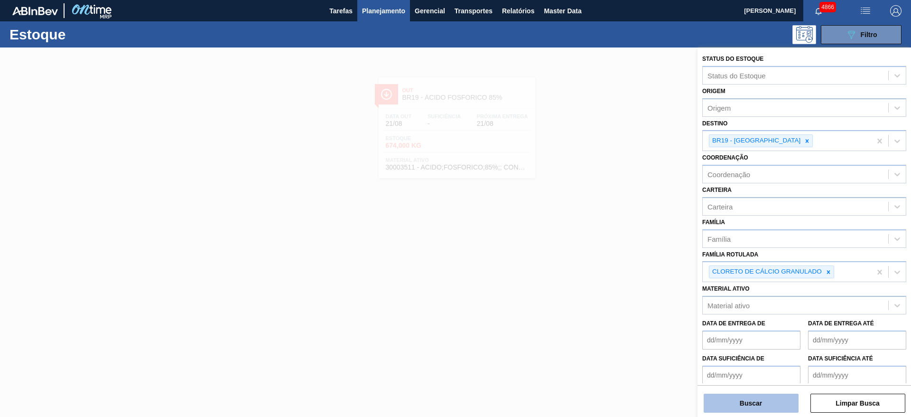
click at [780, 403] on button "Buscar" at bounding box center [751, 402] width 95 height 19
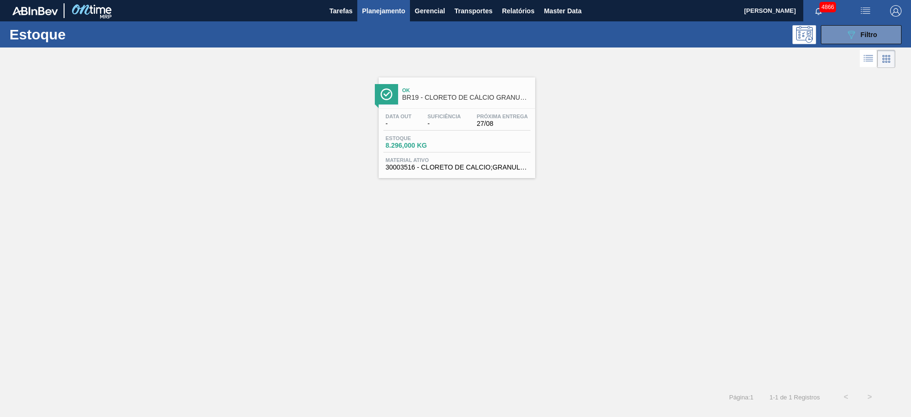
click at [476, 147] on div "Estoque 8.296,000 KG" at bounding box center [456, 143] width 147 height 17
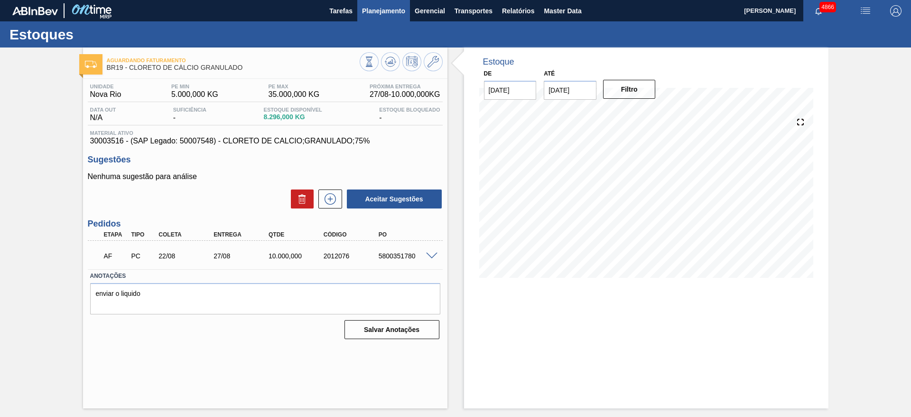
click at [389, 10] on span "Planejamento" at bounding box center [383, 10] width 43 height 11
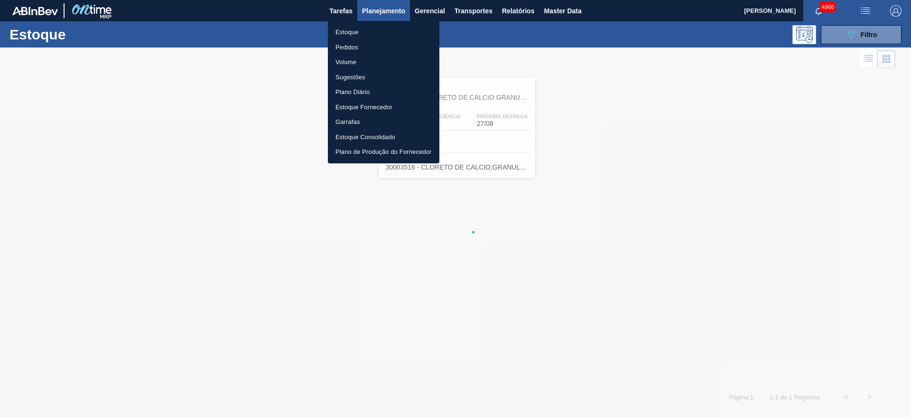
click at [848, 36] on div at bounding box center [455, 208] width 911 height 417
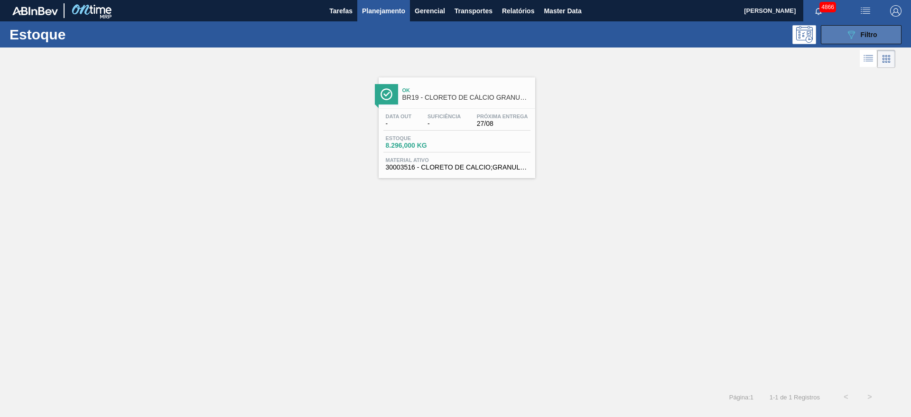
click at [833, 31] on button "089F7B8B-B2A5-4AFE-B5C0-19BA573D28AC Filtro" at bounding box center [861, 34] width 81 height 19
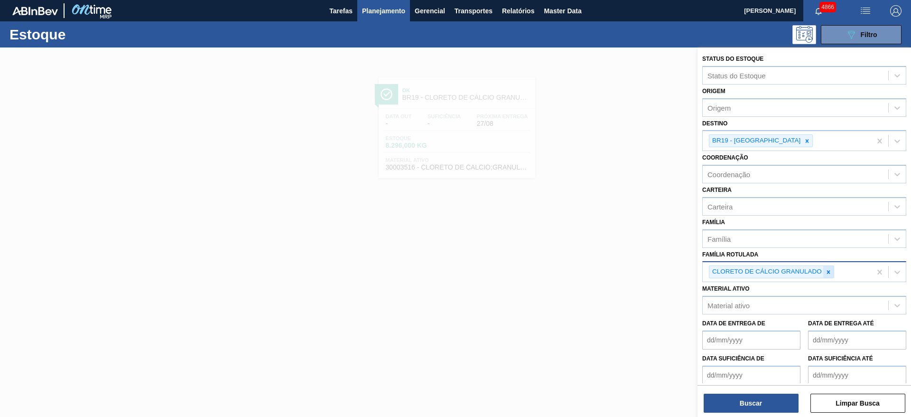
click at [829, 273] on icon at bounding box center [828, 271] width 3 height 3
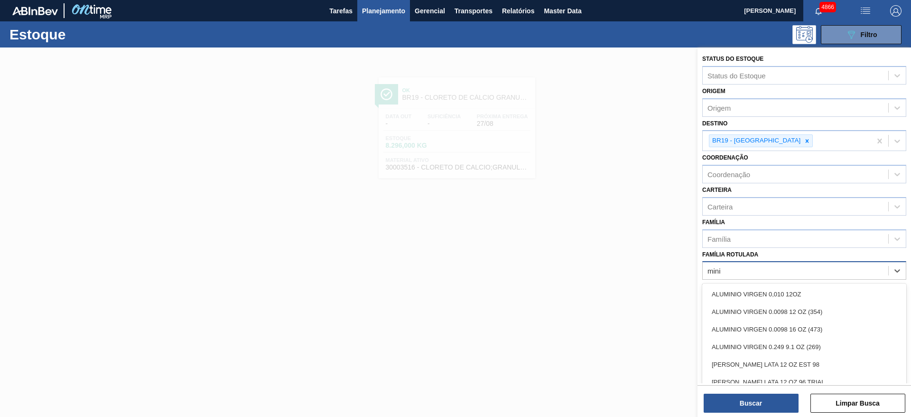
type Rotulada "minic"
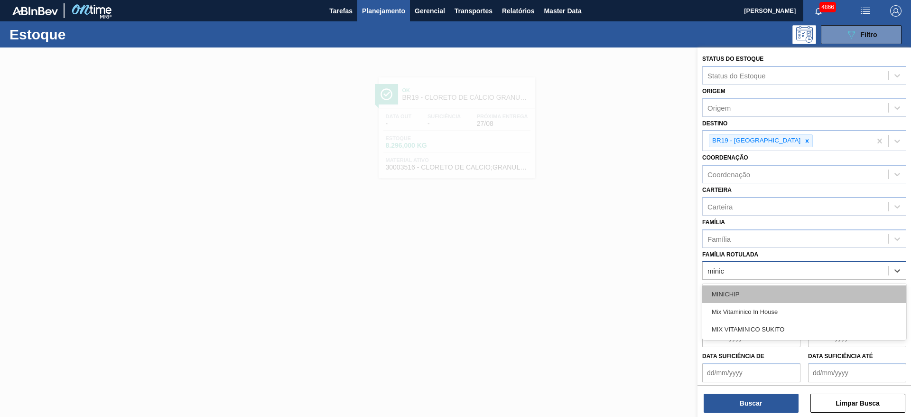
click at [776, 297] on div "MINICHIP" at bounding box center [804, 294] width 204 height 18
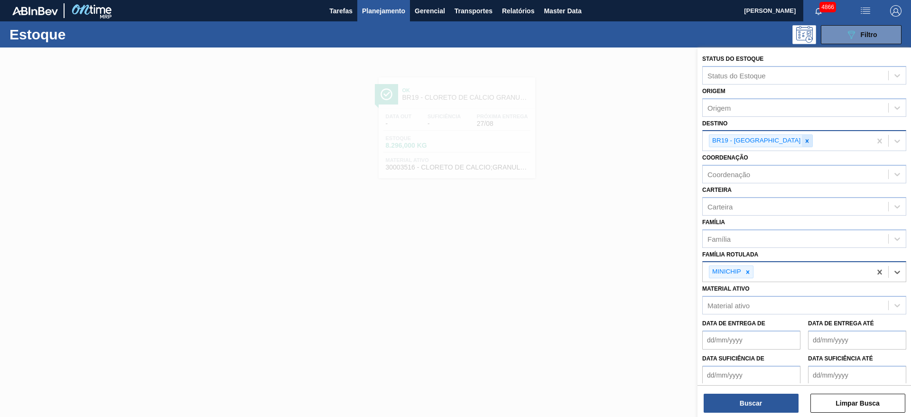
click at [806, 141] on icon at bounding box center [807, 140] width 3 height 3
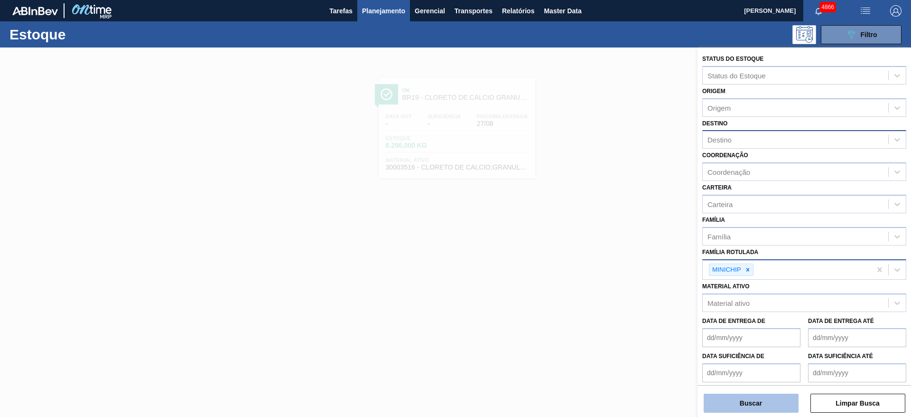
click at [788, 405] on button "Buscar" at bounding box center [751, 402] width 95 height 19
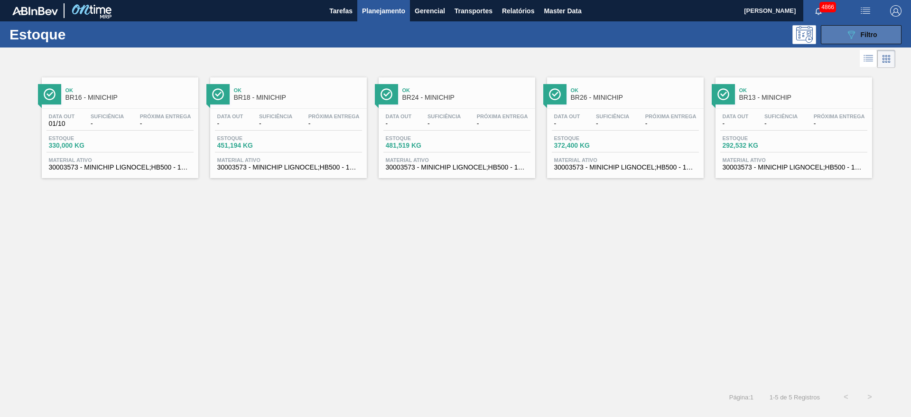
click at [849, 36] on icon "089F7B8B-B2A5-4AFE-B5C0-19BA573D28AC" at bounding box center [851, 34] width 11 height 11
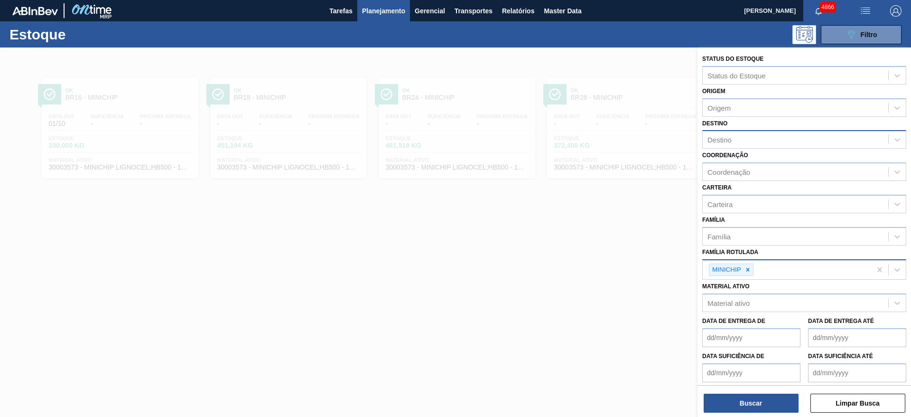
click at [507, 349] on div at bounding box center [455, 255] width 911 height 417
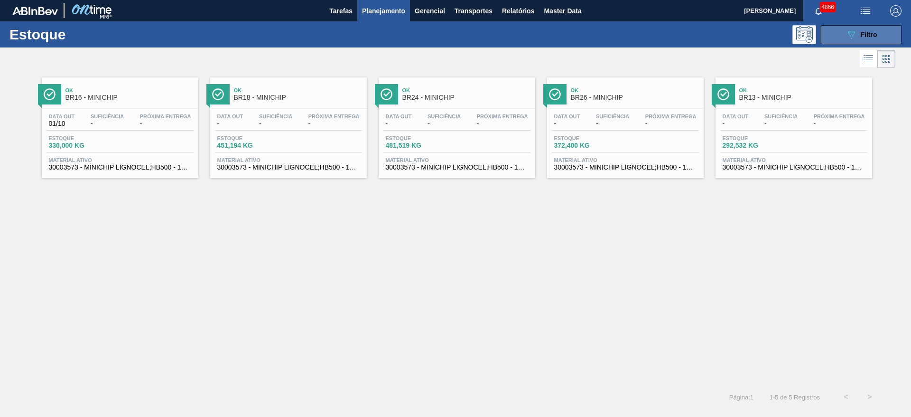
click at [876, 25] on button "089F7B8B-B2A5-4AFE-B5C0-19BA573D28AC Filtro" at bounding box center [861, 34] width 81 height 19
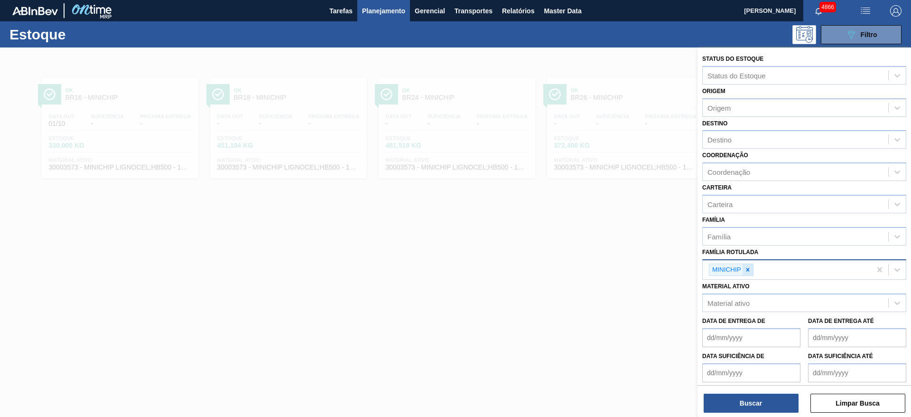
click at [749, 268] on icon at bounding box center [748, 269] width 7 height 7
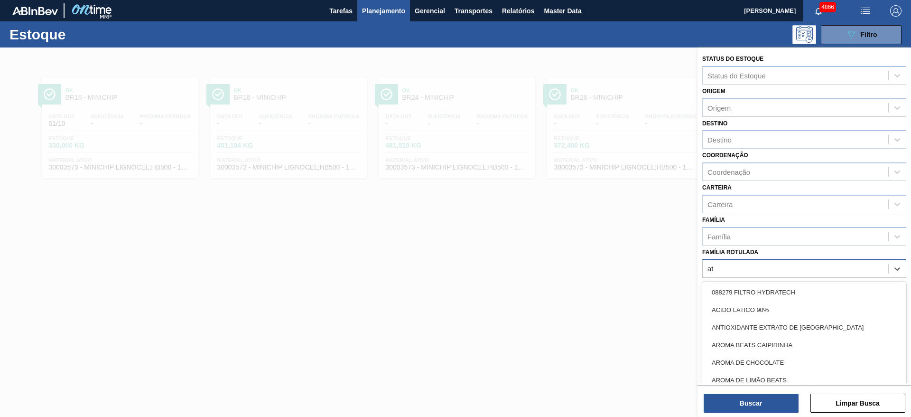
type Rotulada "att"
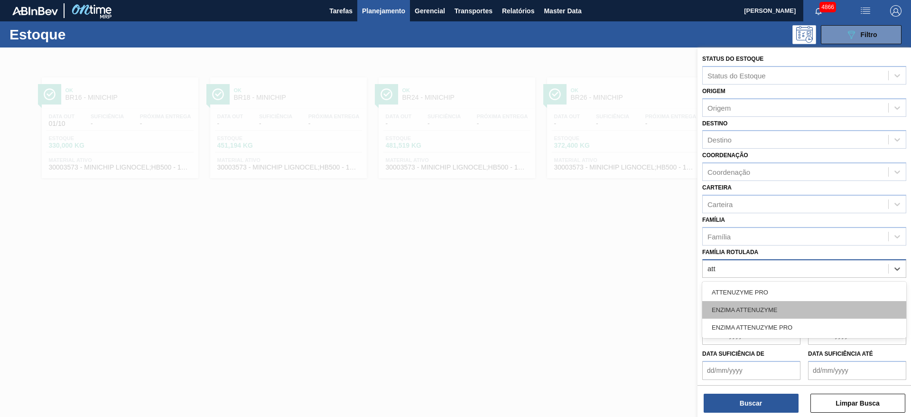
click at [757, 305] on div "ENZIMA ATTENUZYME" at bounding box center [804, 310] width 204 height 18
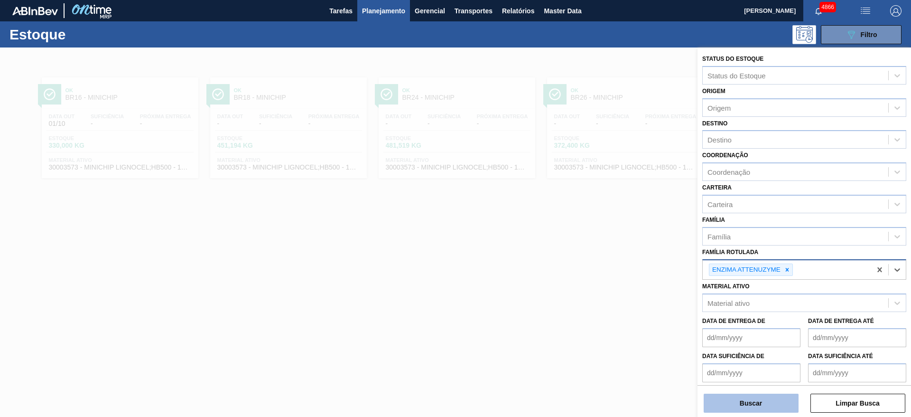
click at [756, 397] on button "Buscar" at bounding box center [751, 402] width 95 height 19
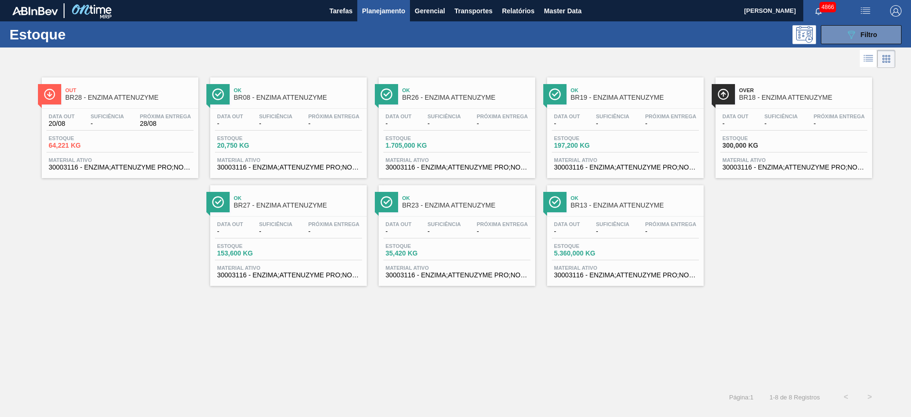
click at [183, 121] on span "28/08" at bounding box center [165, 123] width 51 height 7
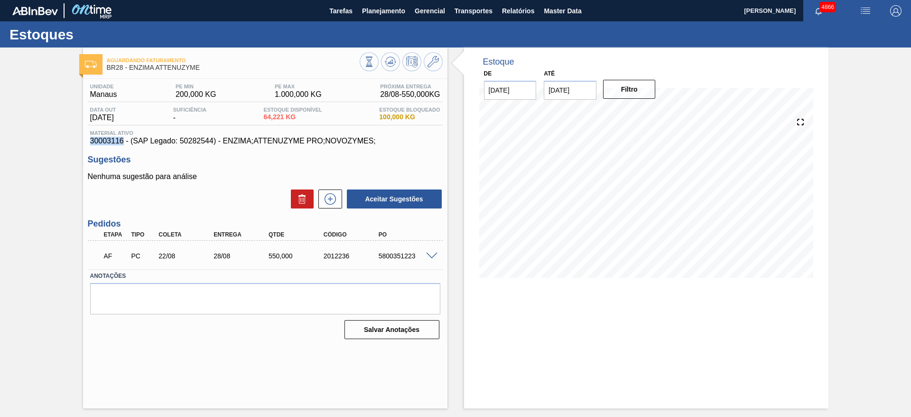
drag, startPoint x: 91, startPoint y: 140, endPoint x: 124, endPoint y: 143, distance: 33.3
click at [124, 143] on span "30003116 - (SAP Legado: 50282544) - ENZIMA;ATTENUZYME PRO;NOVOZYMES;" at bounding box center [265, 141] width 350 height 9
copy span "30003116"
drag, startPoint x: 376, startPoint y: 257, endPoint x: 416, endPoint y: 260, distance: 40.0
click at [416, 260] on div "AF PC 22/08 28/08 550,000 2012236 5800351223" at bounding box center [263, 254] width 330 height 19
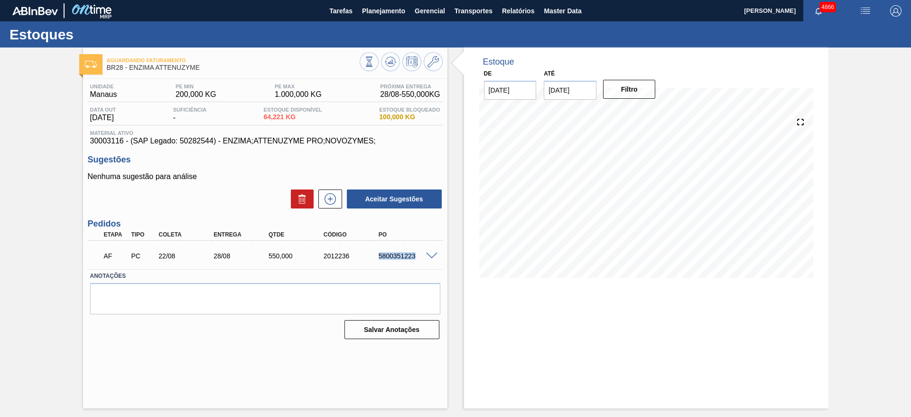
copy div "5800351223"
click at [365, 3] on button "Planejamento" at bounding box center [383, 10] width 53 height 21
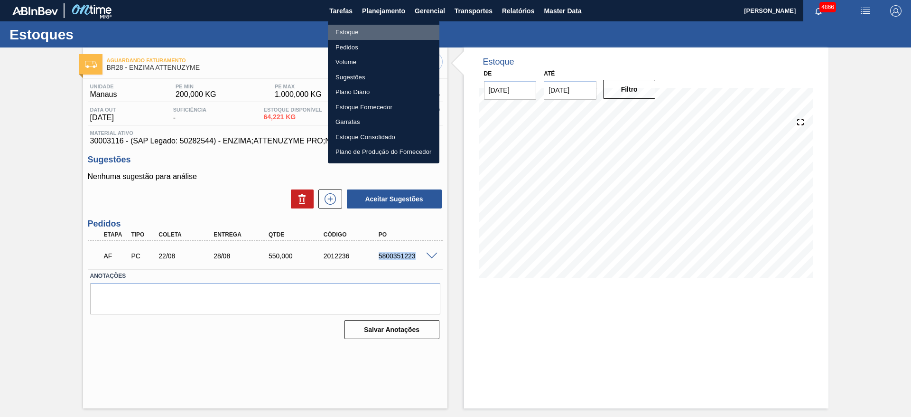
click at [360, 32] on li "Estoque" at bounding box center [384, 32] width 112 height 15
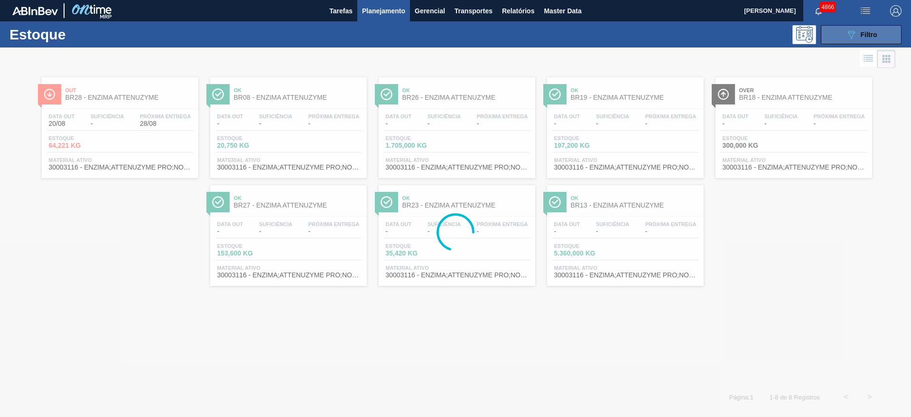
click at [855, 33] on icon "089F7B8B-B2A5-4AFE-B5C0-19BA573D28AC" at bounding box center [851, 34] width 11 height 11
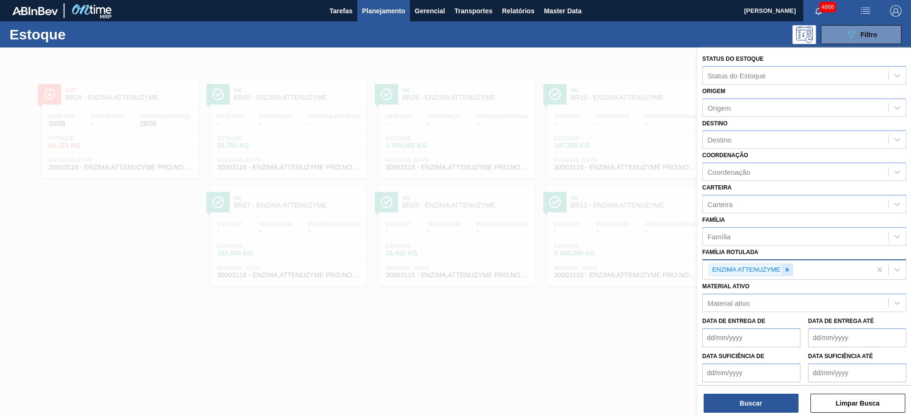
click at [784, 268] on icon at bounding box center [787, 269] width 7 height 7
click at [373, 4] on button "Planejamento" at bounding box center [383, 10] width 53 height 21
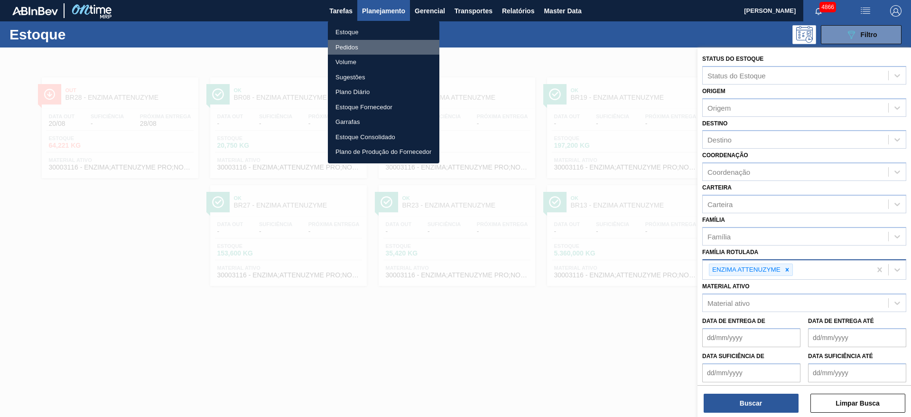
click at [359, 48] on li "Pedidos" at bounding box center [384, 47] width 112 height 15
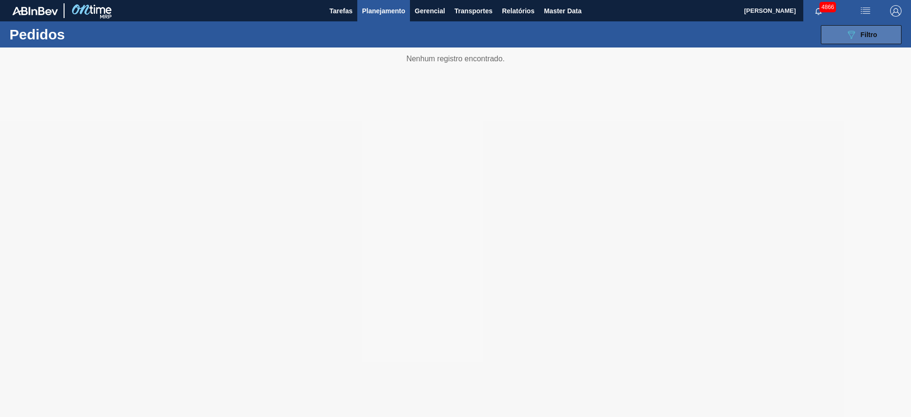
click at [873, 37] on span "Filtro" at bounding box center [869, 35] width 17 height 8
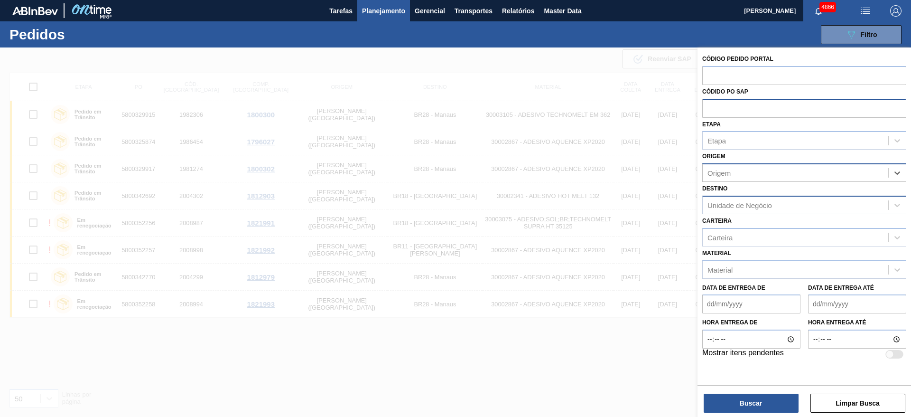
click at [725, 110] on input "text" at bounding box center [804, 108] width 204 height 18
paste input "5800335045"
type input "5800335045"
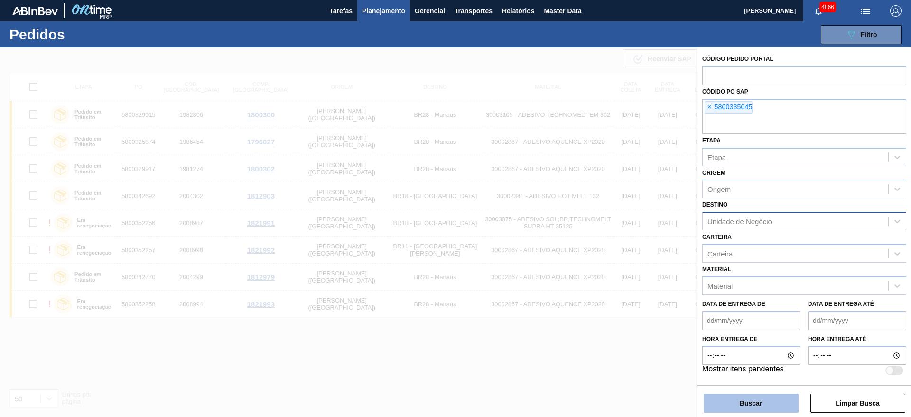
click at [755, 399] on button "Buscar" at bounding box center [751, 402] width 95 height 19
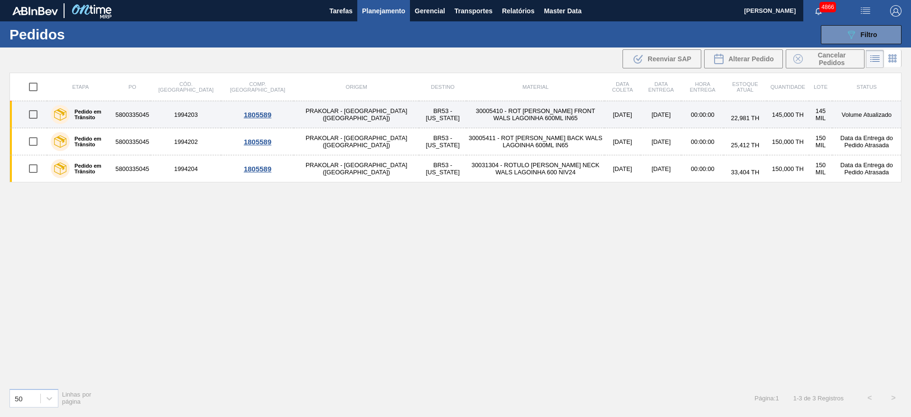
click at [150, 114] on td "5800335045" at bounding box center [132, 114] width 37 height 27
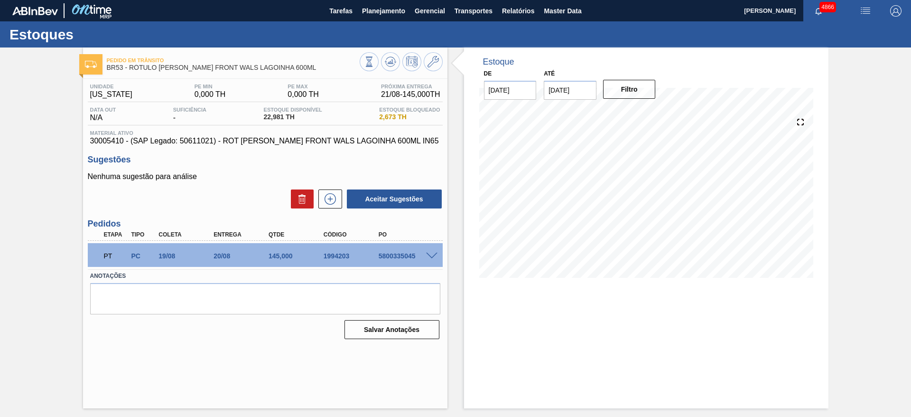
click at [428, 256] on span at bounding box center [431, 255] width 11 height 7
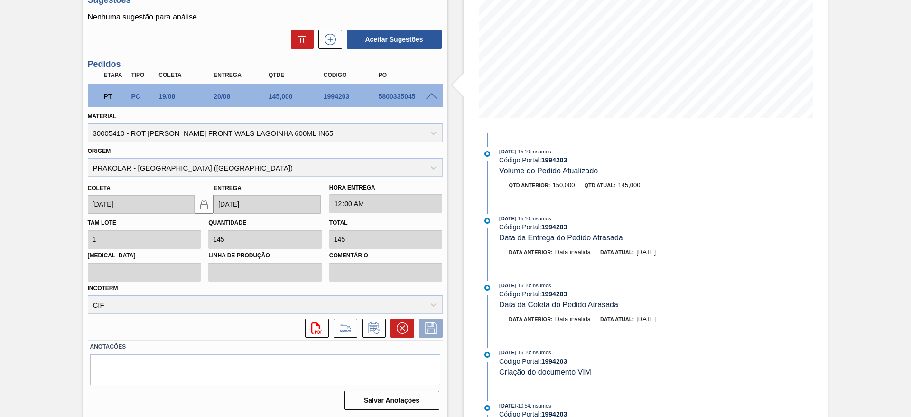
scroll to position [160, 0]
click at [309, 305] on div "Incoterm CIF" at bounding box center [265, 296] width 355 height 32
click at [398, 310] on div "Incoterm CIF" at bounding box center [265, 296] width 355 height 32
click at [379, 327] on icon at bounding box center [373, 326] width 15 height 11
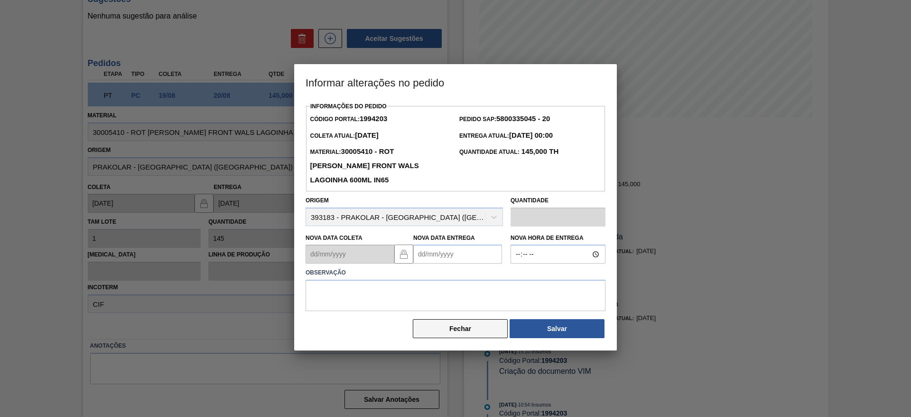
click at [491, 331] on button "Fechar" at bounding box center [460, 328] width 95 height 19
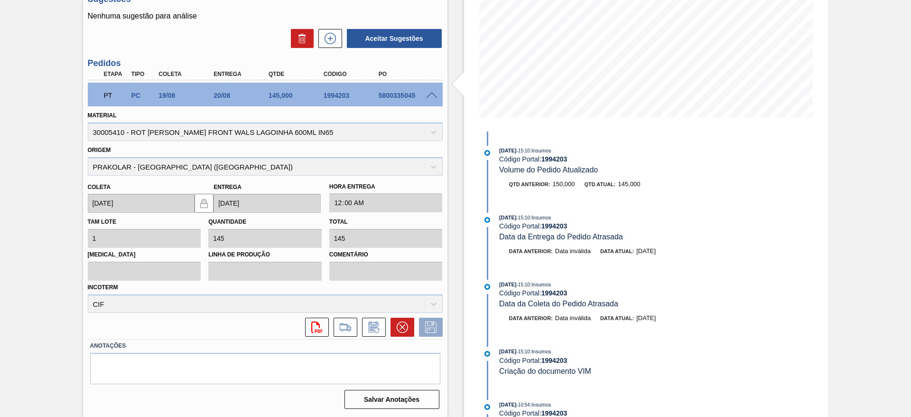
click at [366, 299] on div "Incoterm CIF" at bounding box center [265, 296] width 355 height 32
click at [424, 302] on div "Incoterm CIF" at bounding box center [265, 296] width 355 height 32
click at [418, 298] on div "Incoterm CIF" at bounding box center [265, 296] width 355 height 32
click at [214, 296] on div "Incoterm CIF" at bounding box center [265, 296] width 355 height 32
click at [340, 327] on icon at bounding box center [345, 326] width 15 height 11
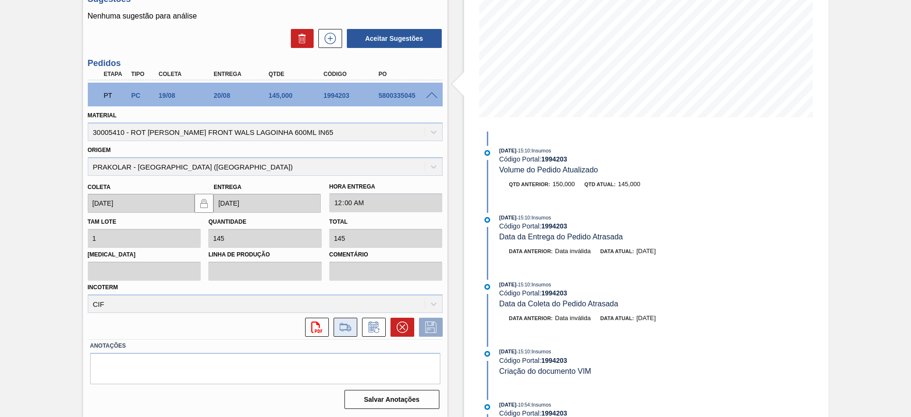
scroll to position [68, 0]
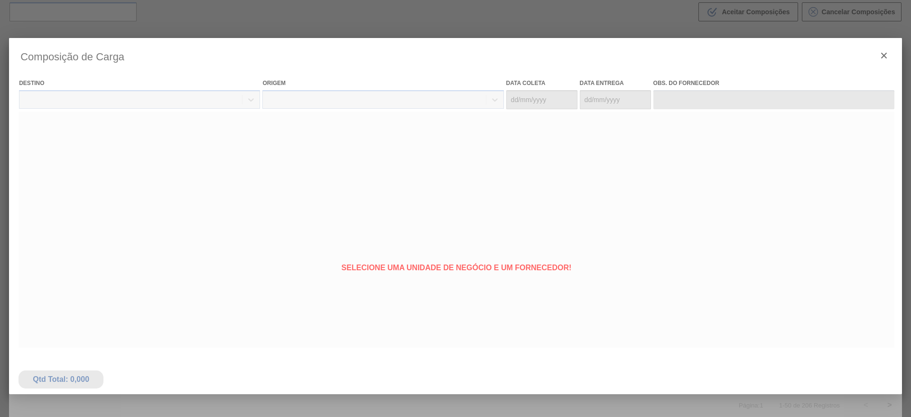
type coleta "[DATE]"
type entrega "12/08/2025"
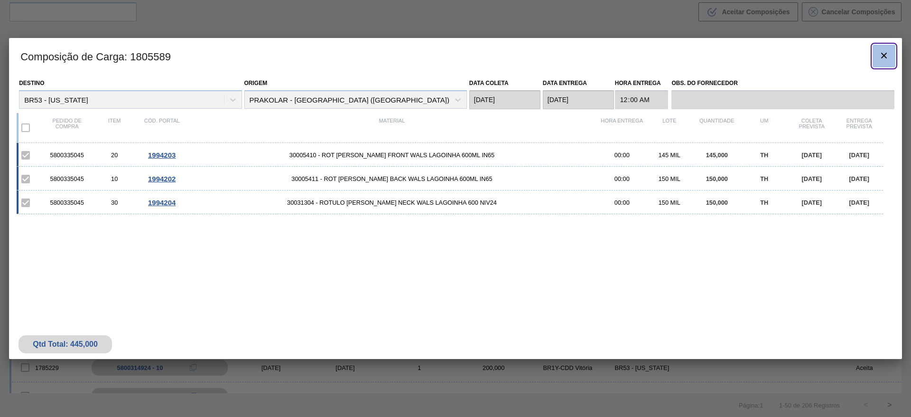
click at [881, 57] on icon "botão de ícone" at bounding box center [883, 55] width 11 height 11
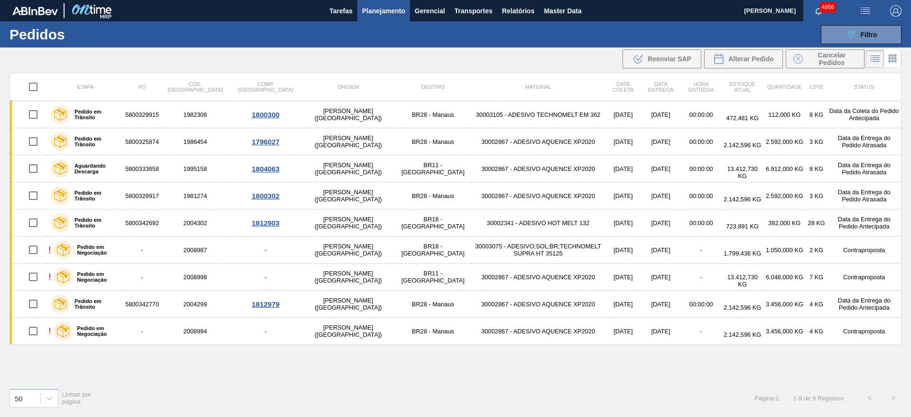
click at [589, 367] on div "Etapa PO Cód. Pedido Comp. Carga Origem Destino Material Data coleta Data entre…" at bounding box center [455, 227] width 892 height 308
